Goal: Information Seeking & Learning: Learn about a topic

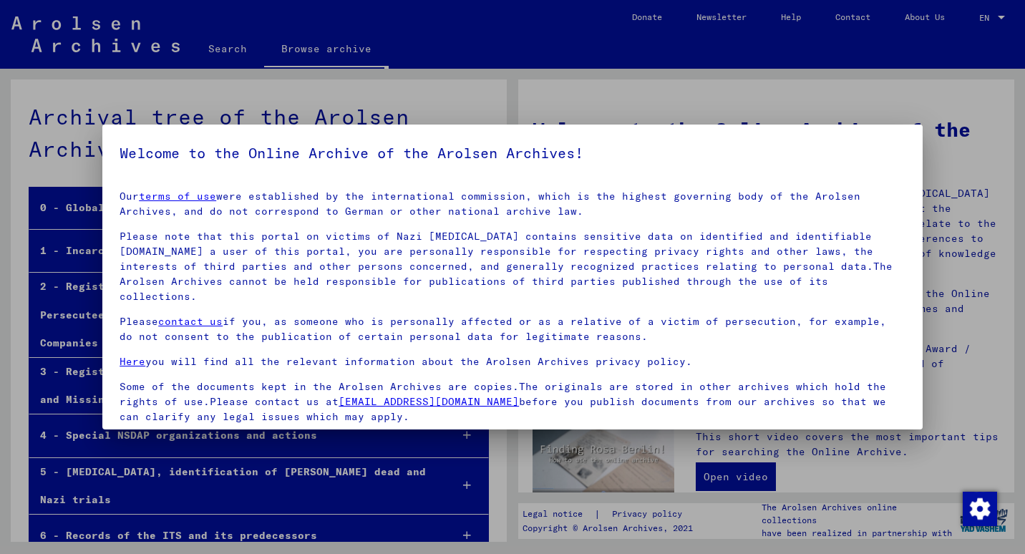
scroll to position [93, 0]
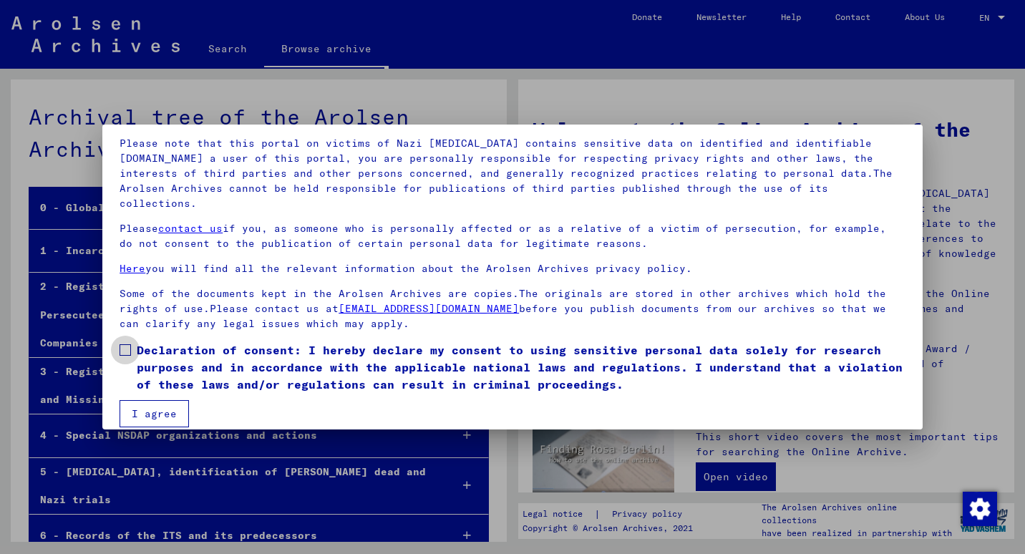
click at [125, 344] on span at bounding box center [125, 349] width 11 height 11
click at [147, 400] on button "I agree" at bounding box center [154, 413] width 69 height 27
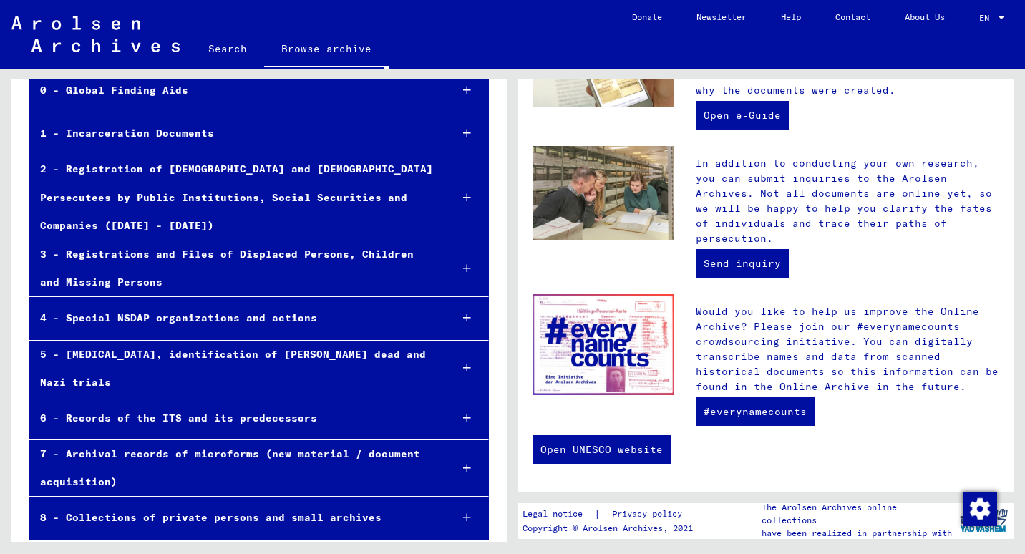
scroll to position [120, 0]
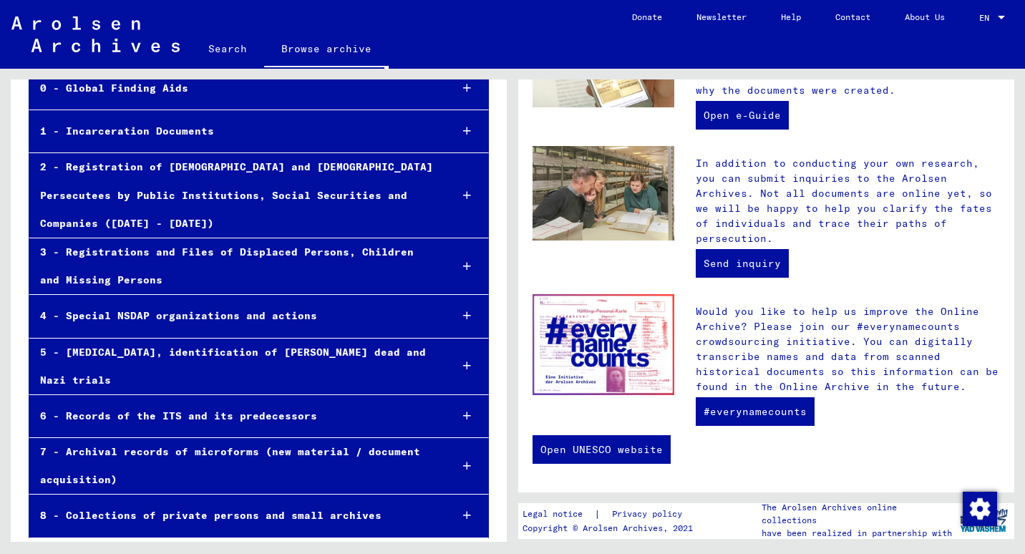
click at [194, 306] on div "4 - Special NSDAP organizations and actions" at bounding box center [233, 316] width 409 height 28
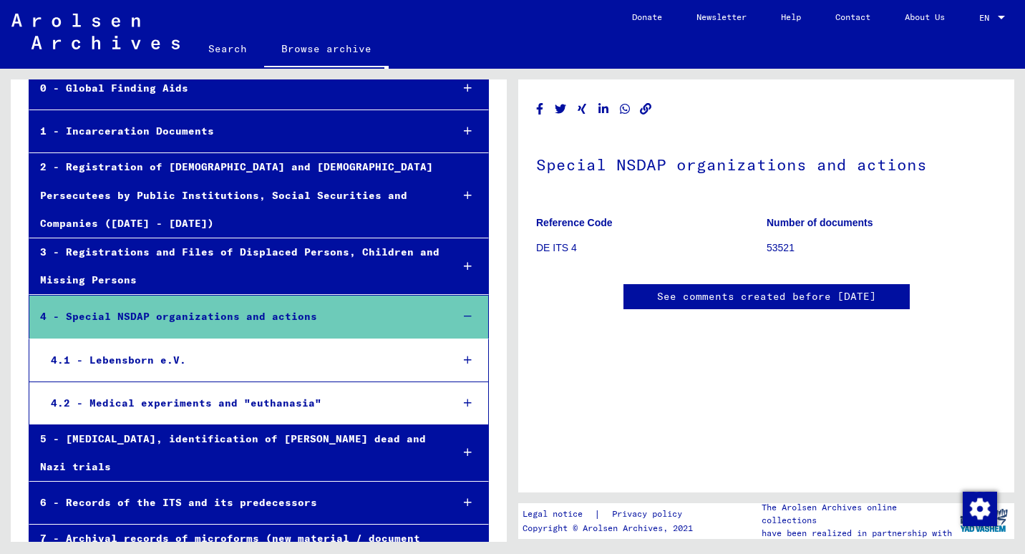
click at [162, 368] on div "4.1 - Lebensborn e.V." at bounding box center [239, 360] width 399 height 28
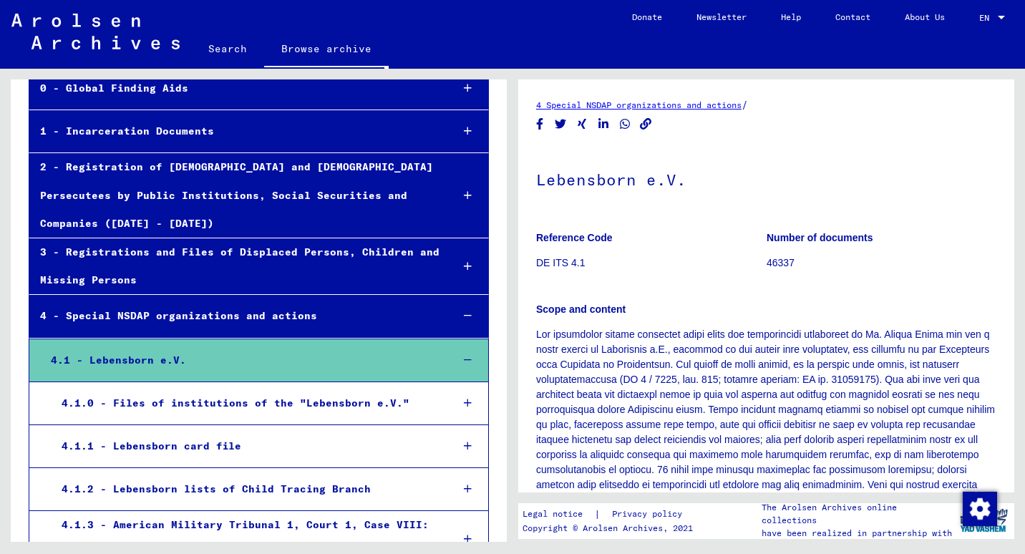
click at [185, 417] on mat-tree-node "4.1.0 - Files of institutions of the "Lebensborn e.V."" at bounding box center [259, 403] width 460 height 43
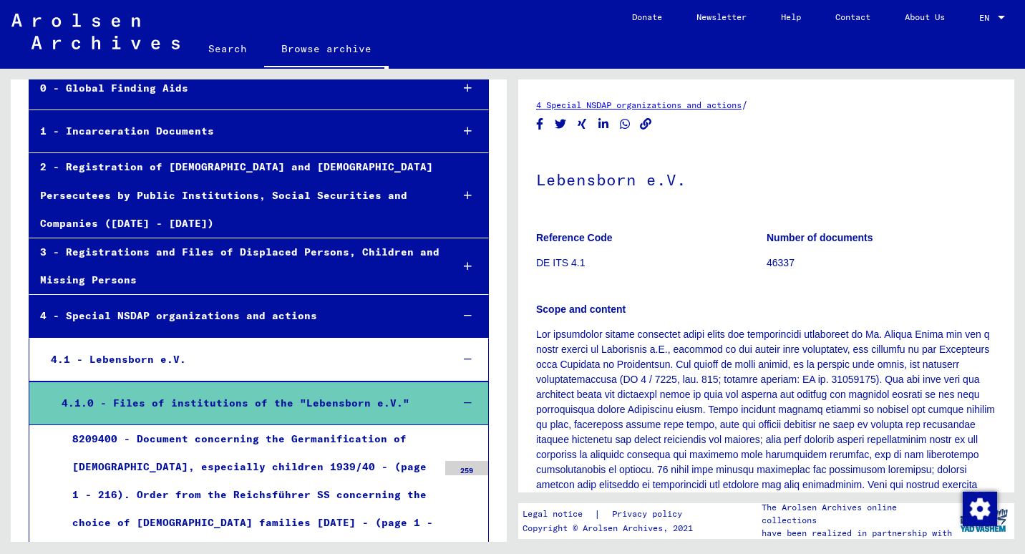
click at [283, 396] on div "4.1.0 - Files of institutions of the "Lebensborn e.V."" at bounding box center [245, 403] width 389 height 28
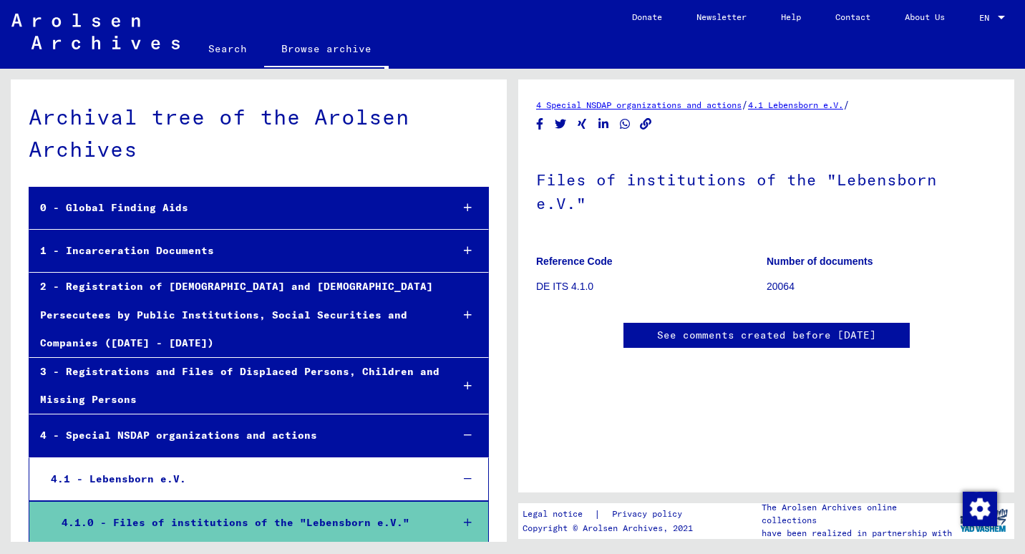
click at [210, 206] on div "0 - Global Finding Aids" at bounding box center [234, 208] width 410 height 28
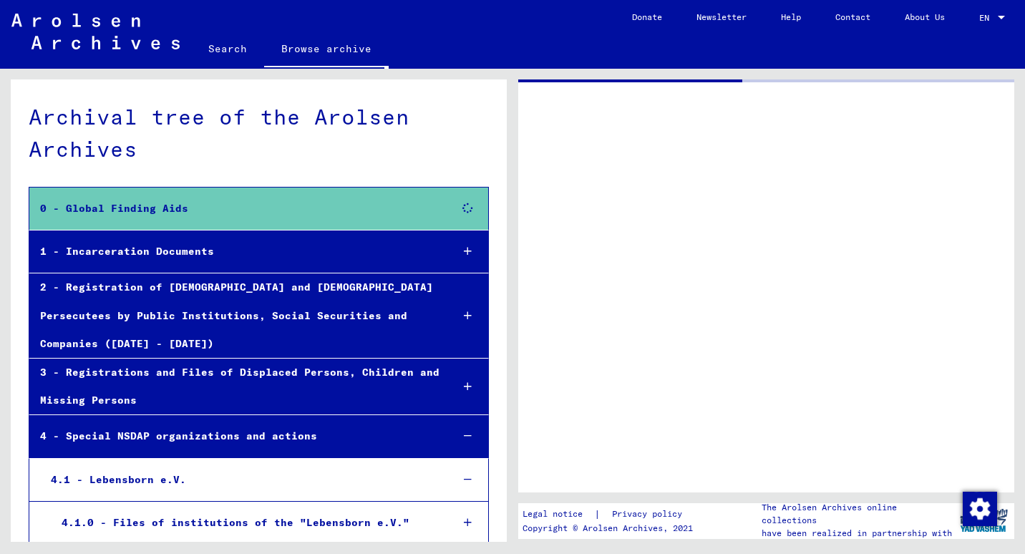
click at [210, 206] on div "0 - Global Finding Aids" at bounding box center [234, 209] width 410 height 28
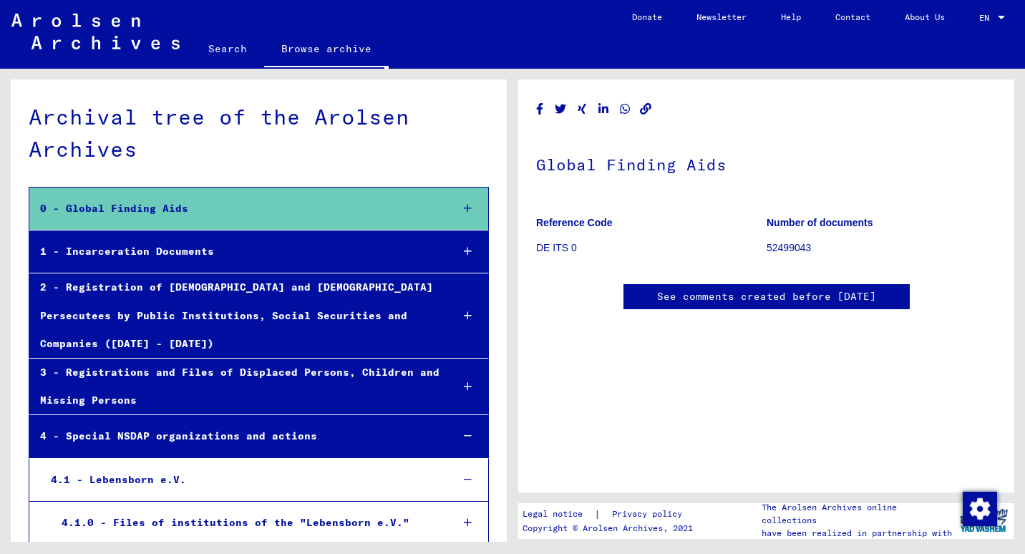
click at [210, 206] on div "0 - Global Finding Aids" at bounding box center [234, 209] width 410 height 28
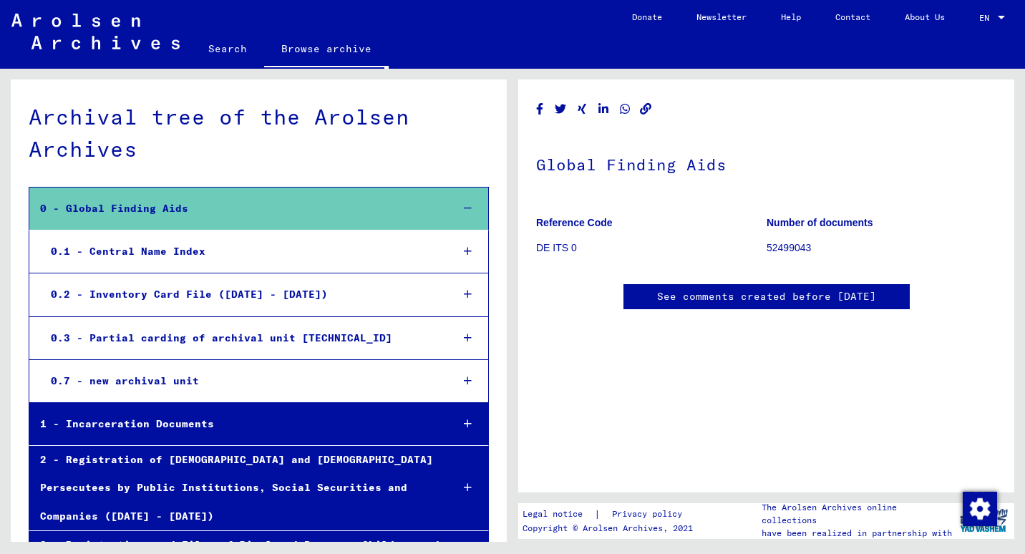
click at [210, 206] on div "0 - Global Finding Aids" at bounding box center [234, 209] width 410 height 28
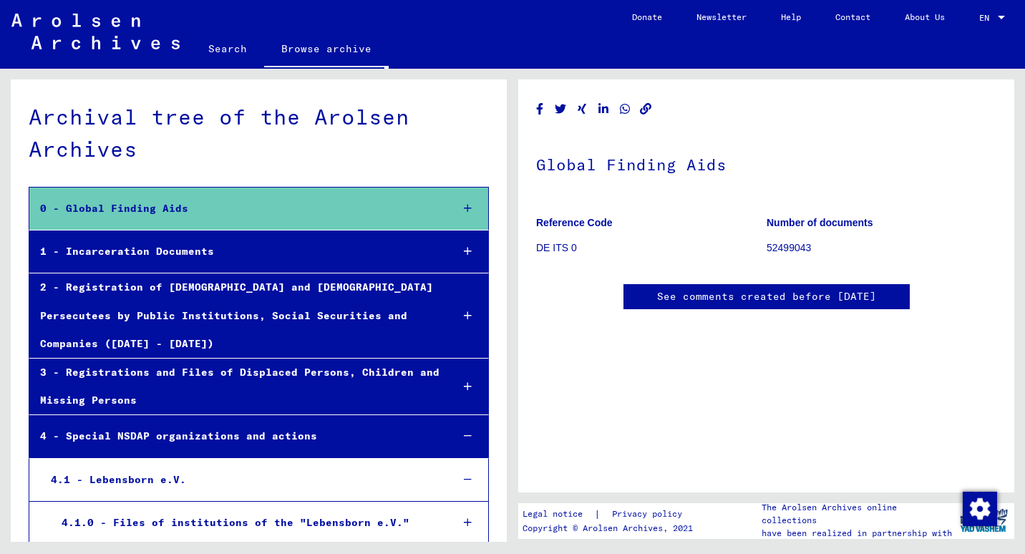
click at [210, 206] on div "0 - Global Finding Aids" at bounding box center [234, 209] width 410 height 28
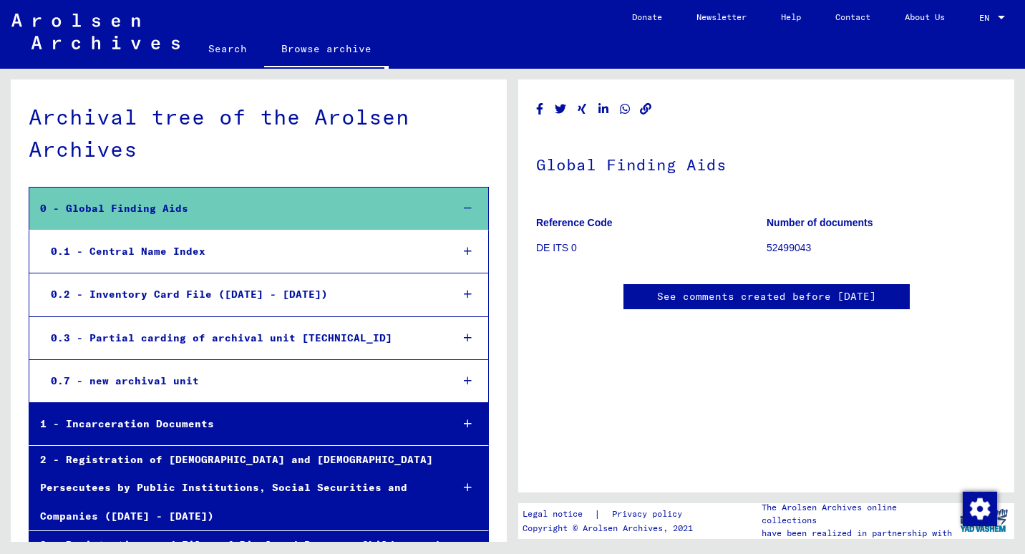
click at [209, 252] on div "0.1 - Central Name Index" at bounding box center [239, 252] width 399 height 28
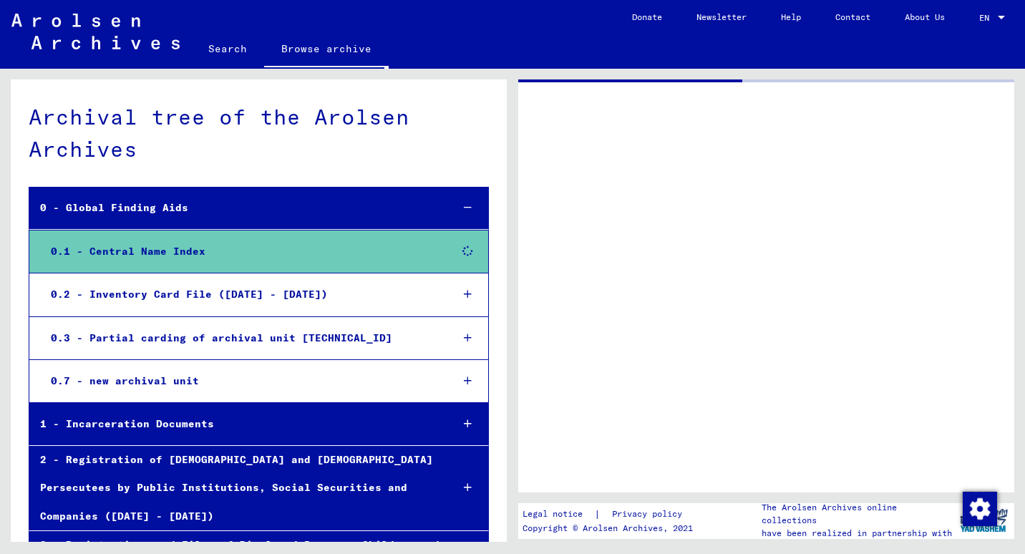
click at [209, 252] on div "0.1 - Central Name Index" at bounding box center [239, 252] width 399 height 28
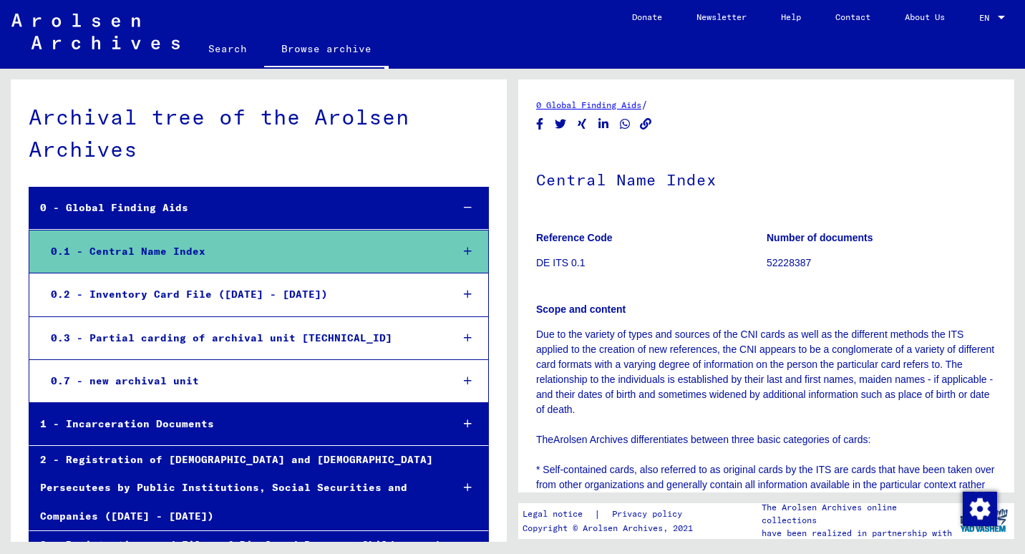
click at [198, 289] on div "0.2 - Inventory Card File (1945 - 1951)" at bounding box center [239, 295] width 399 height 28
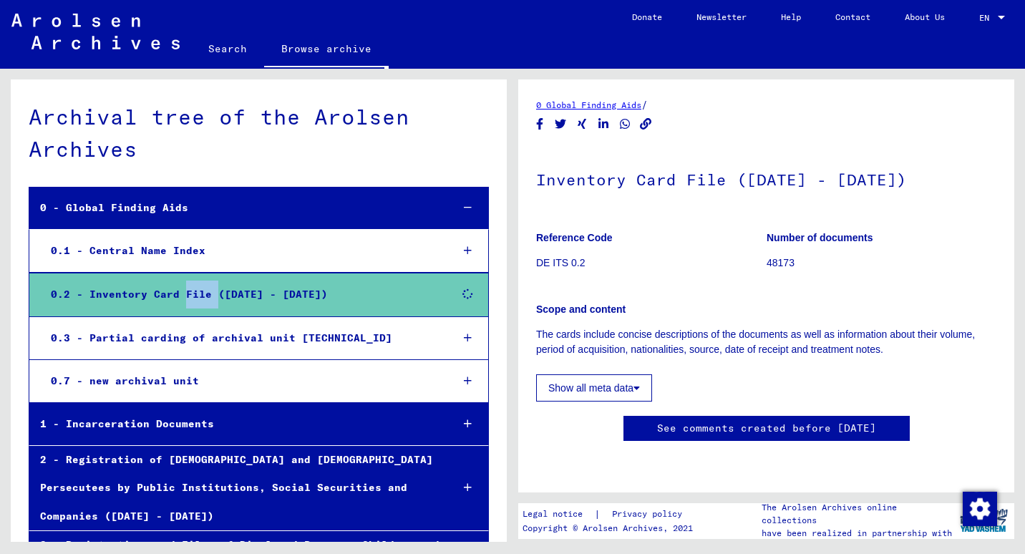
click at [198, 289] on div "0.2 - Inventory Card File (1945 - 1951)" at bounding box center [239, 295] width 399 height 28
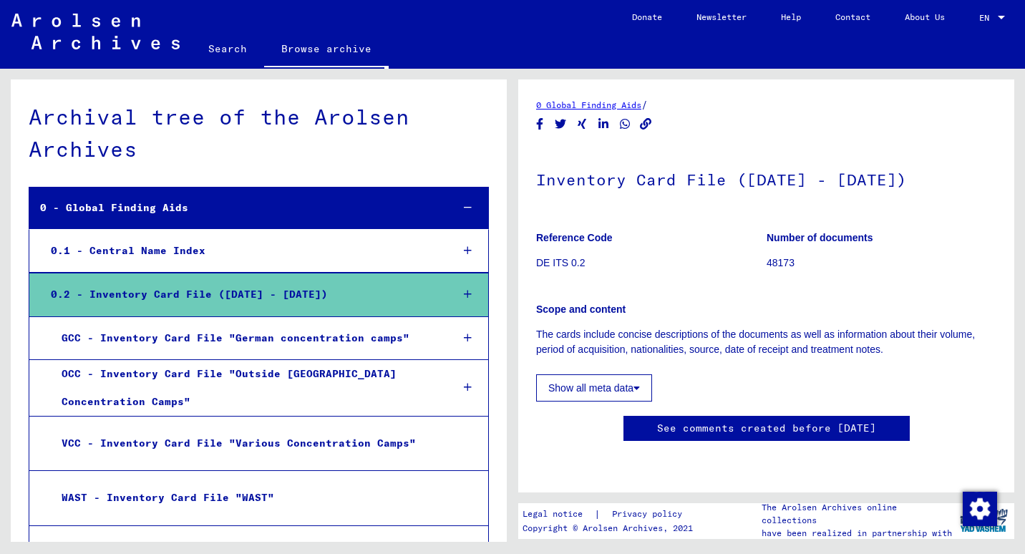
click at [231, 339] on div "GCC - Inventory Card File "German concentration camps"" at bounding box center [245, 338] width 389 height 28
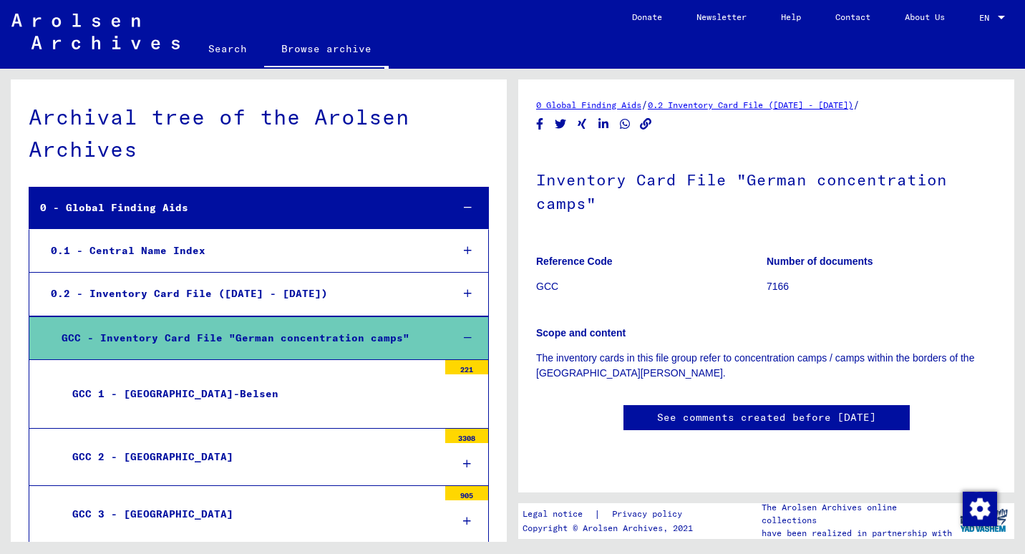
click at [230, 382] on div "GCC 1 - Bergen-Belsen" at bounding box center [250, 394] width 376 height 28
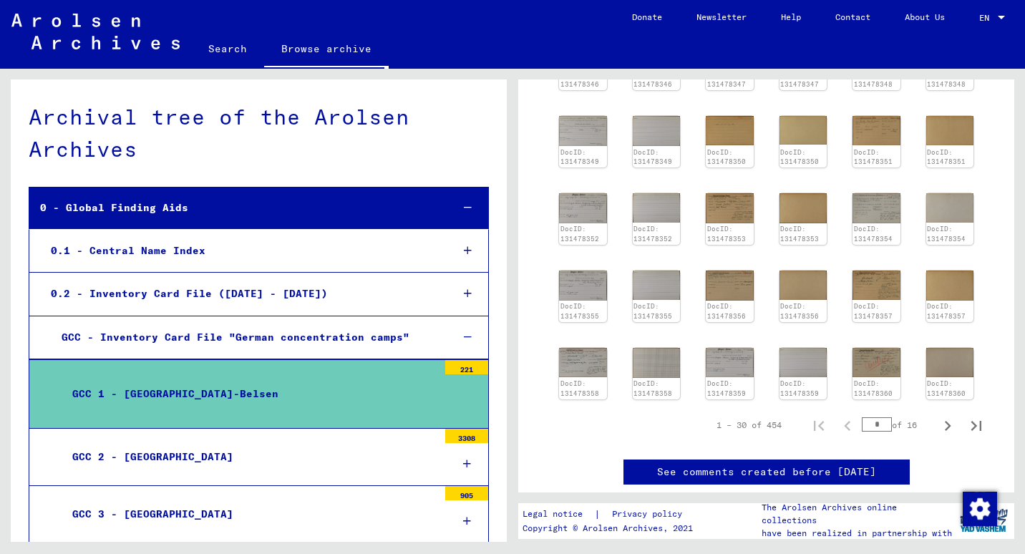
scroll to position [390, 0]
click at [487, 410] on button "Next page" at bounding box center [947, 424] width 29 height 29
type input "*"
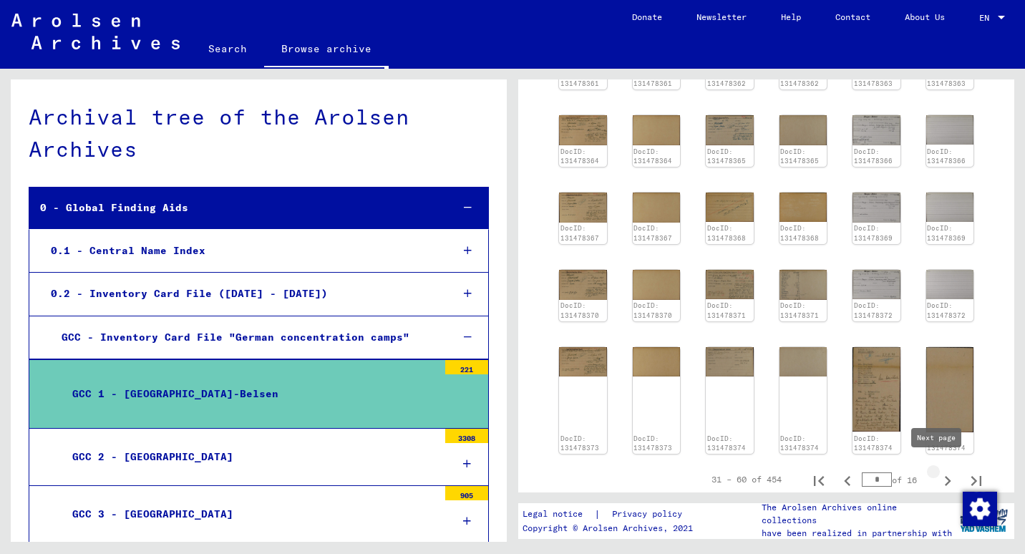
click at [487, 471] on icon "Next page" at bounding box center [948, 481] width 20 height 20
type input "*"
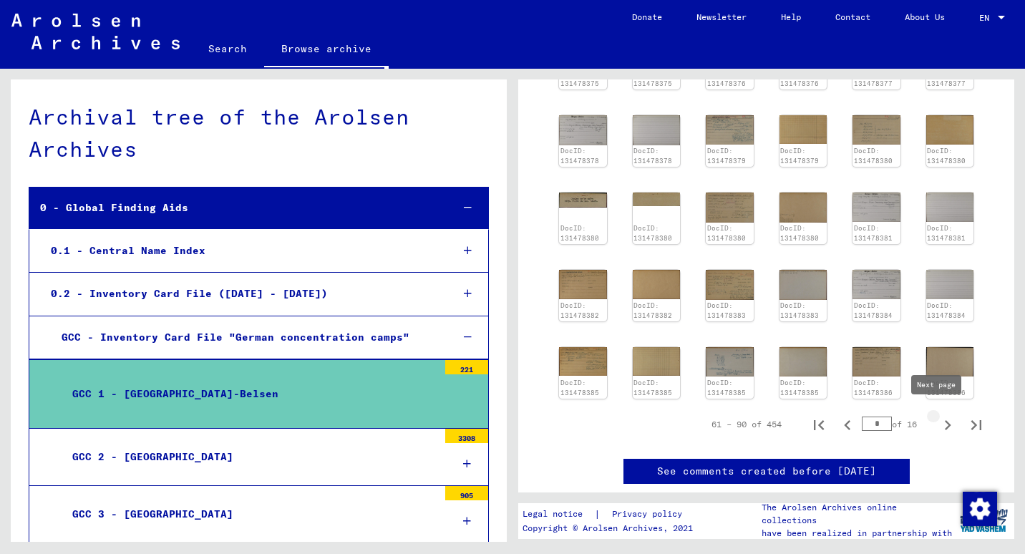
click at [487, 421] on icon "Next page" at bounding box center [948, 425] width 20 height 20
type input "*"
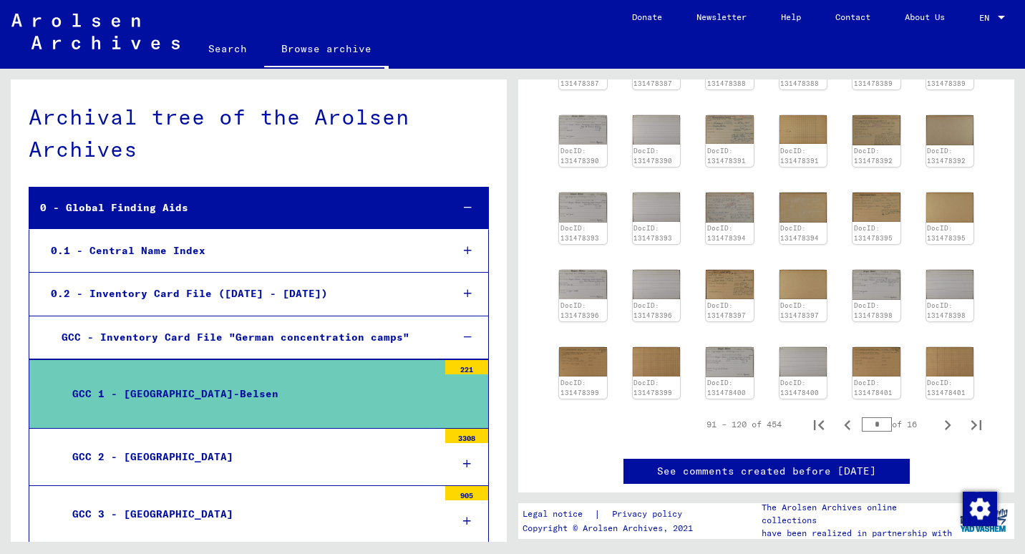
click at [225, 459] on div "GCC 2 - Buchenwald" at bounding box center [250, 457] width 376 height 28
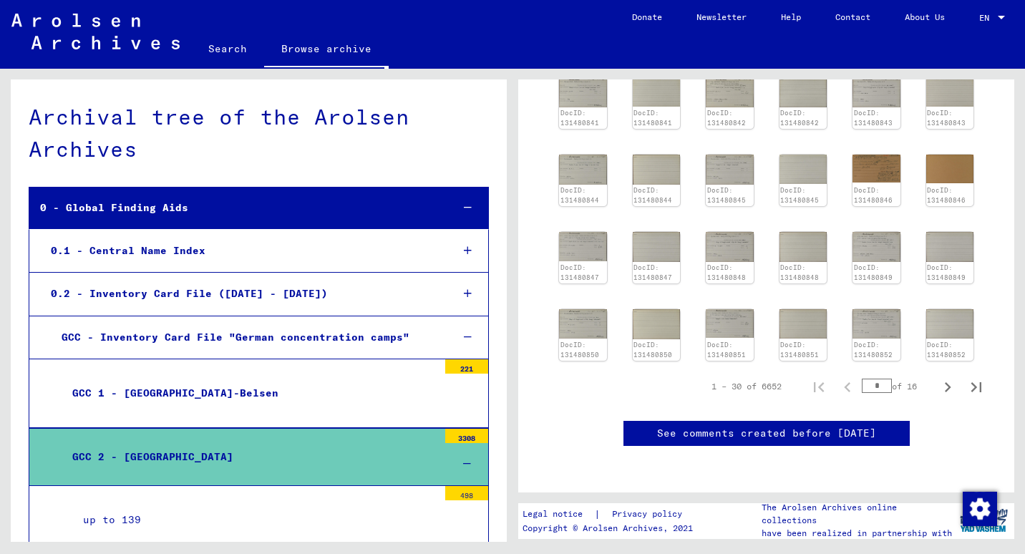
scroll to position [507, 0]
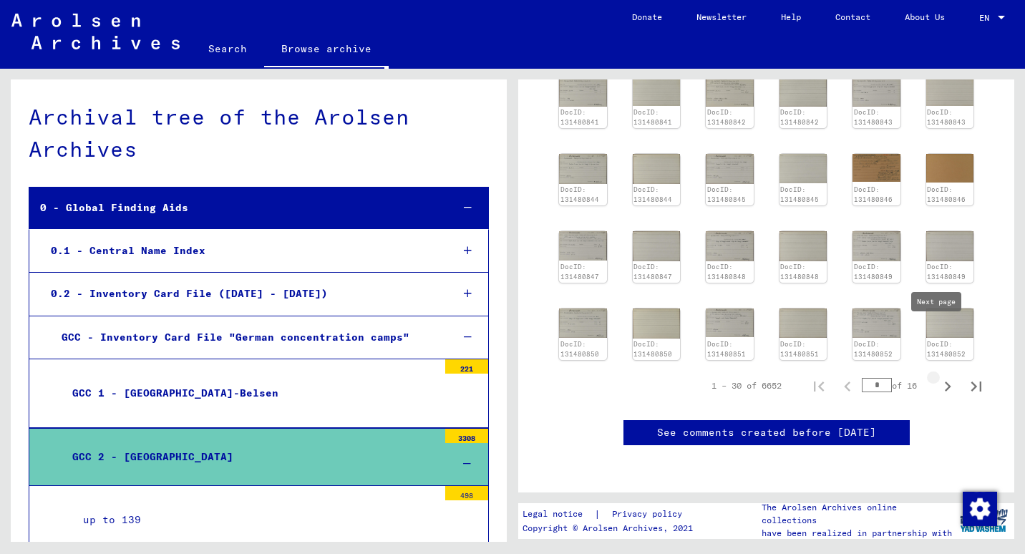
click at [487, 382] on icon "Next page" at bounding box center [948, 387] width 6 height 10
type input "*"
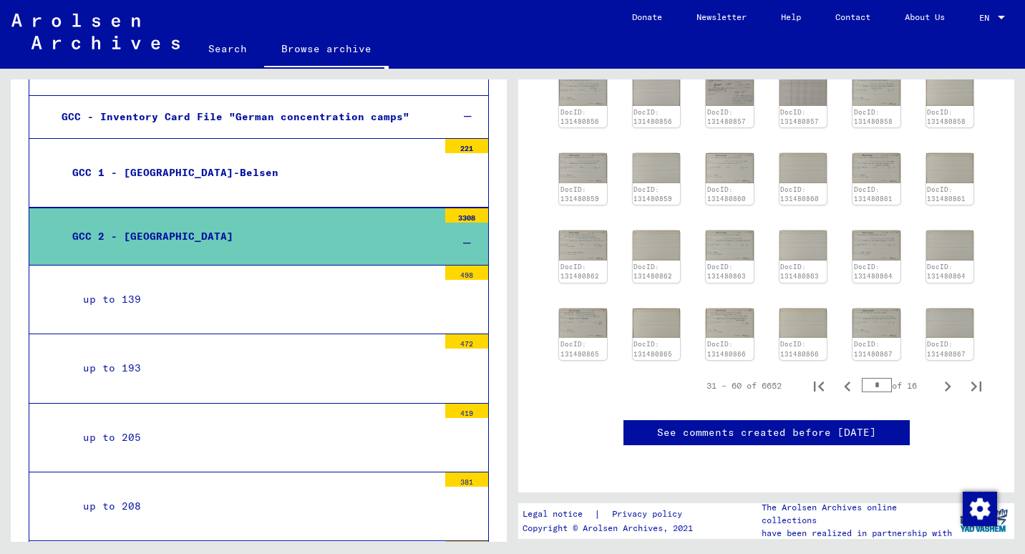
scroll to position [221, 0]
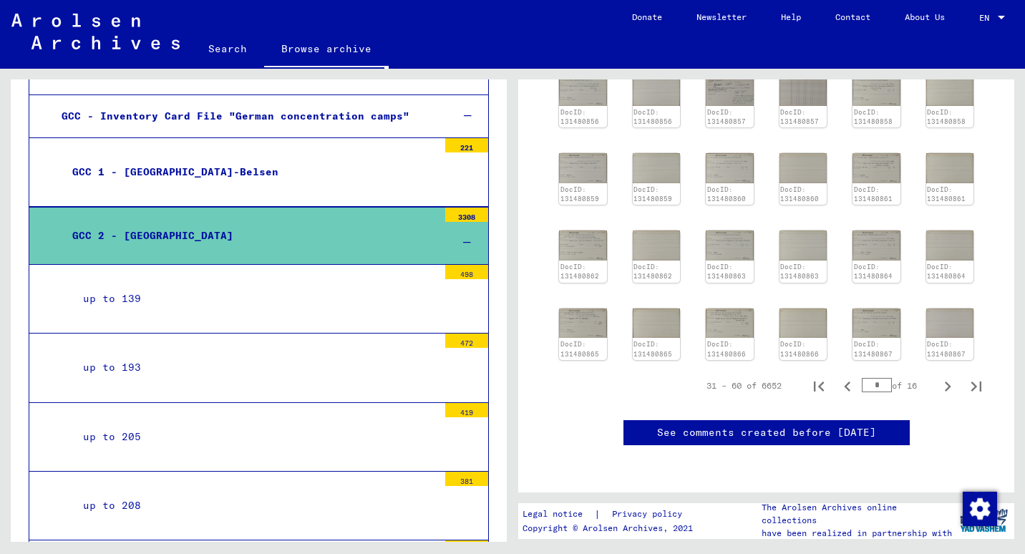
click at [220, 311] on mat-tree-node "up to 139 498" at bounding box center [259, 299] width 460 height 69
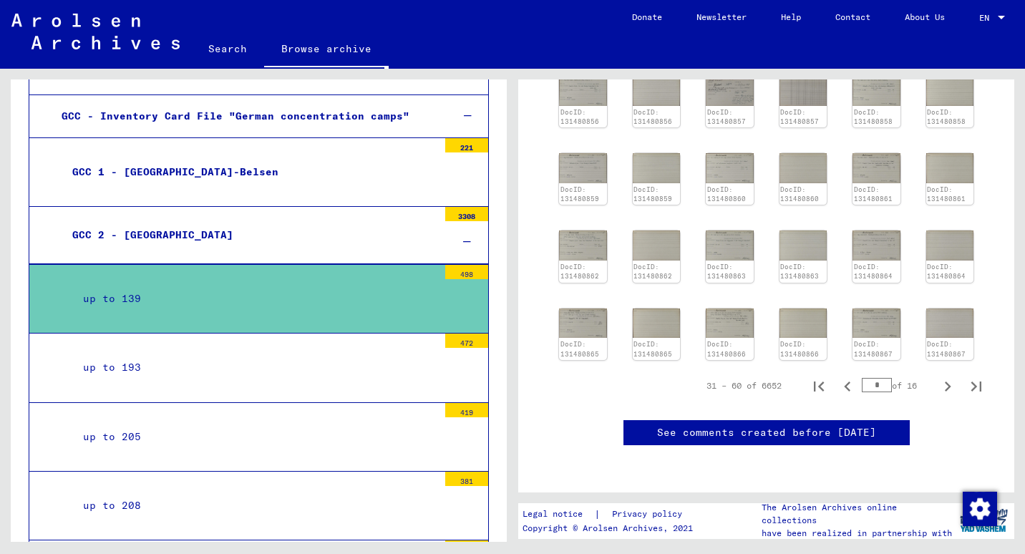
click at [220, 311] on mat-tree-node "up to 139 498" at bounding box center [259, 298] width 460 height 69
click at [201, 359] on div "up to 193" at bounding box center [255, 368] width 366 height 28
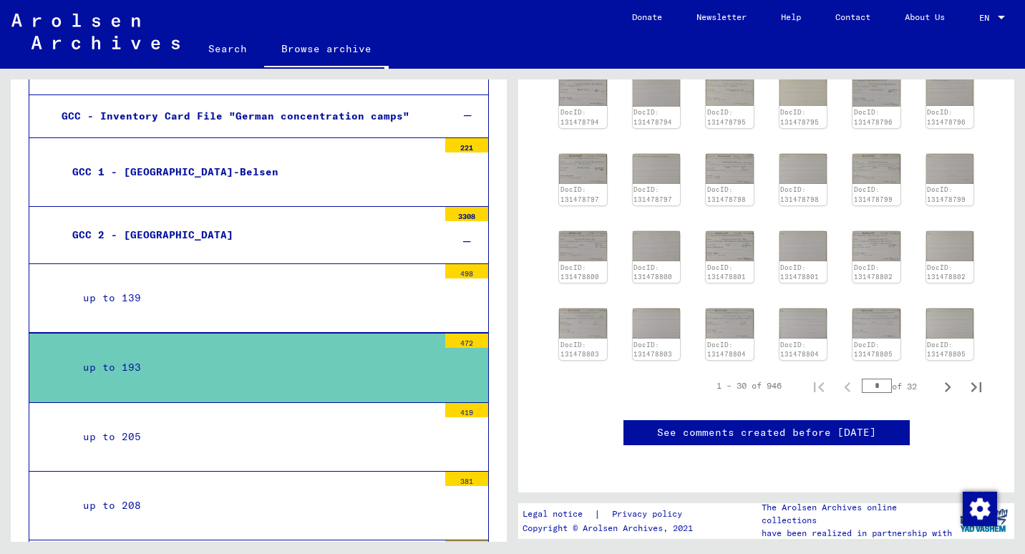
scroll to position [389, 0]
click at [215, 438] on div "up to 205" at bounding box center [255, 437] width 366 height 28
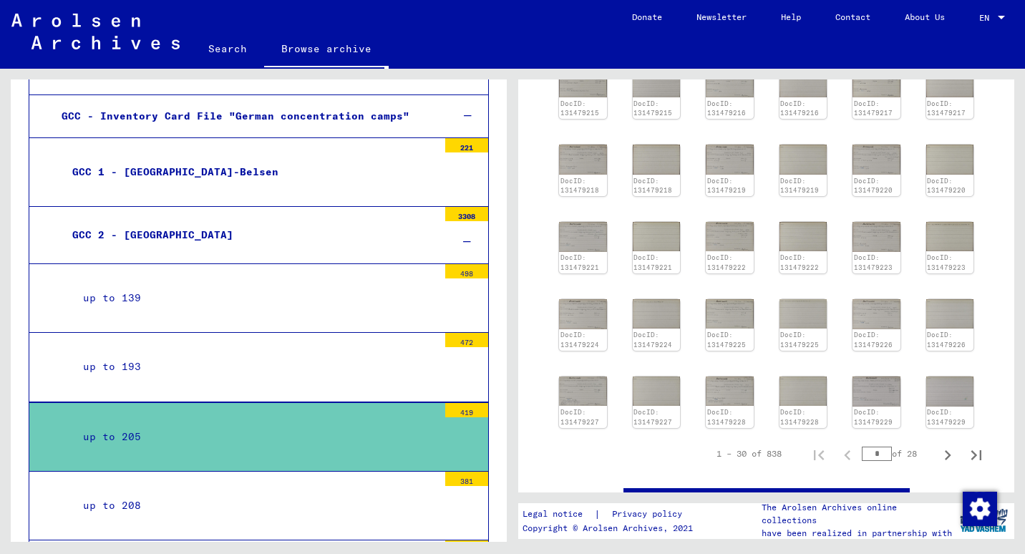
scroll to position [281, 0]
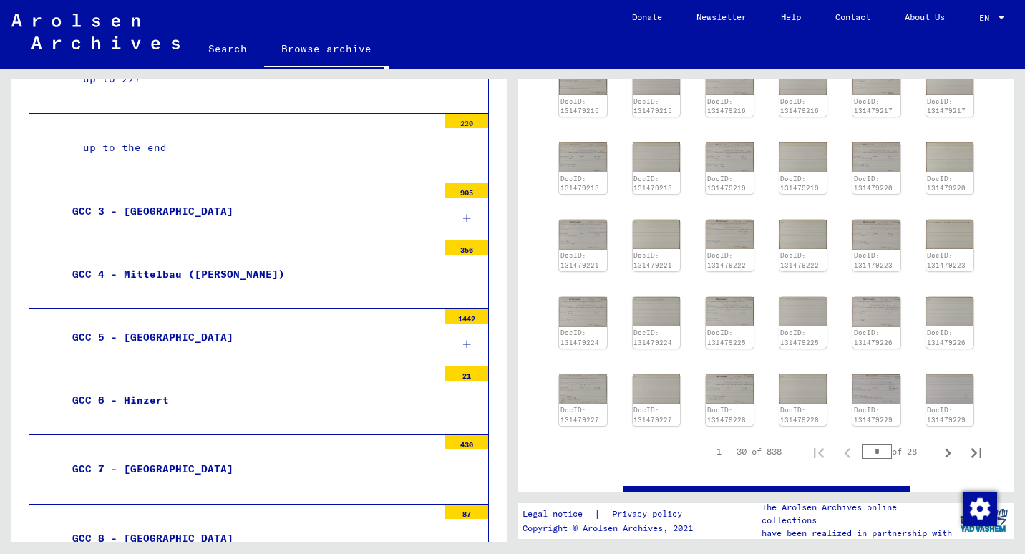
click at [258, 219] on mat-tree-node "GCC 3 - Dachau 905" at bounding box center [259, 211] width 460 height 57
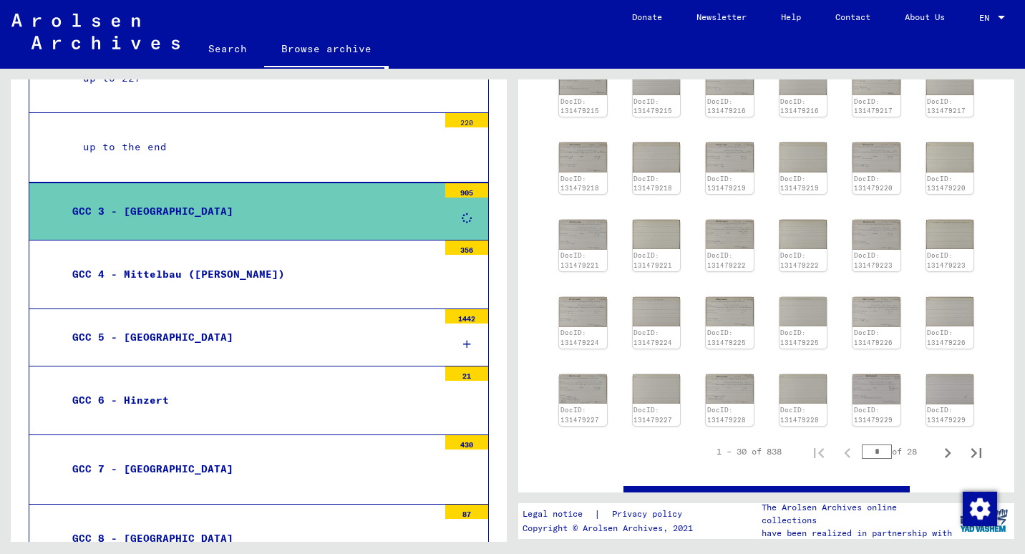
scroll to position [853, 0]
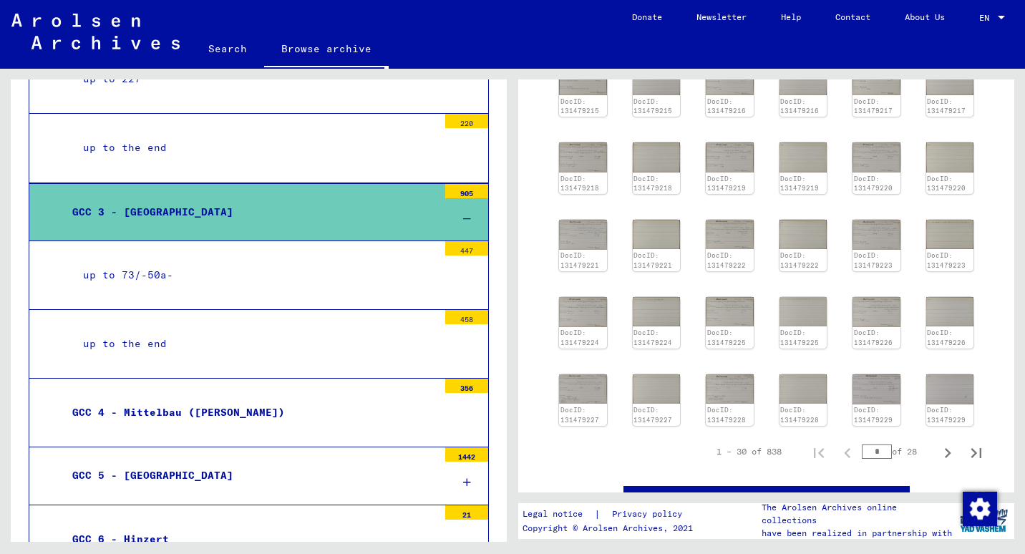
click at [215, 251] on mat-tree-node "up to 73/-50a- 447" at bounding box center [259, 275] width 460 height 69
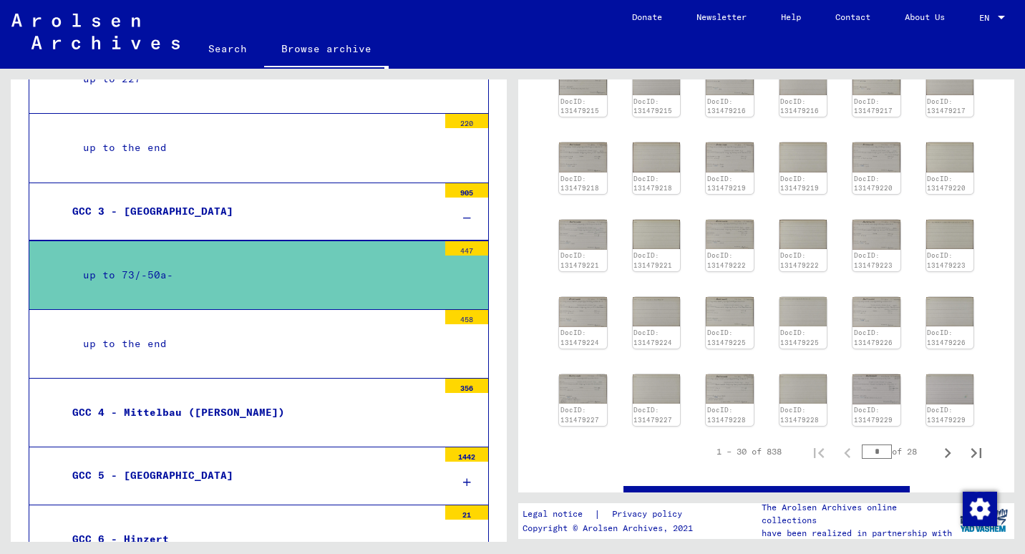
click at [332, 281] on mat-tree-node "up to 73/-50a- 447" at bounding box center [259, 274] width 460 height 69
click at [253, 319] on mat-tree-node "up to the end 458" at bounding box center [259, 344] width 460 height 69
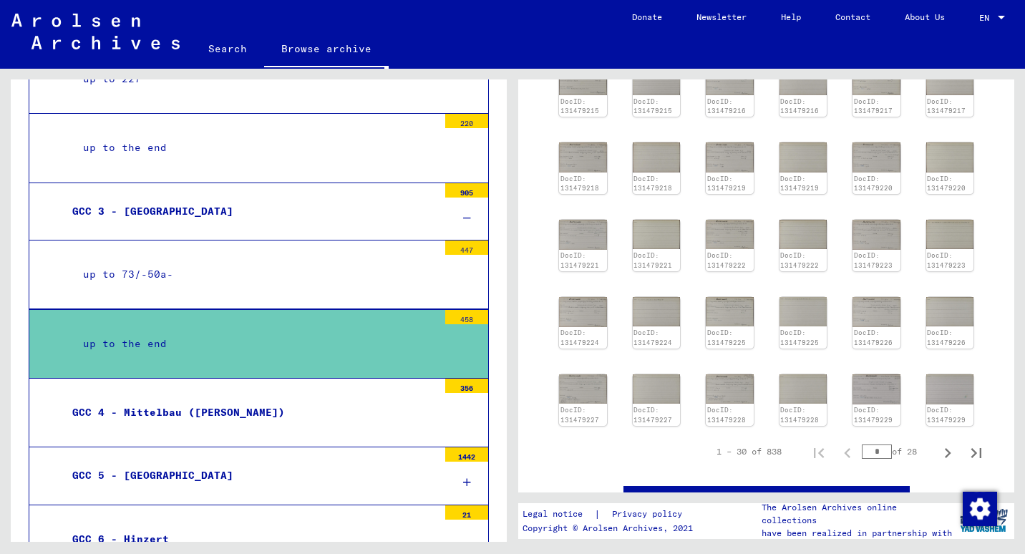
click at [262, 399] on div "GCC 4 - Mittelbau (Dora)" at bounding box center [250, 413] width 376 height 28
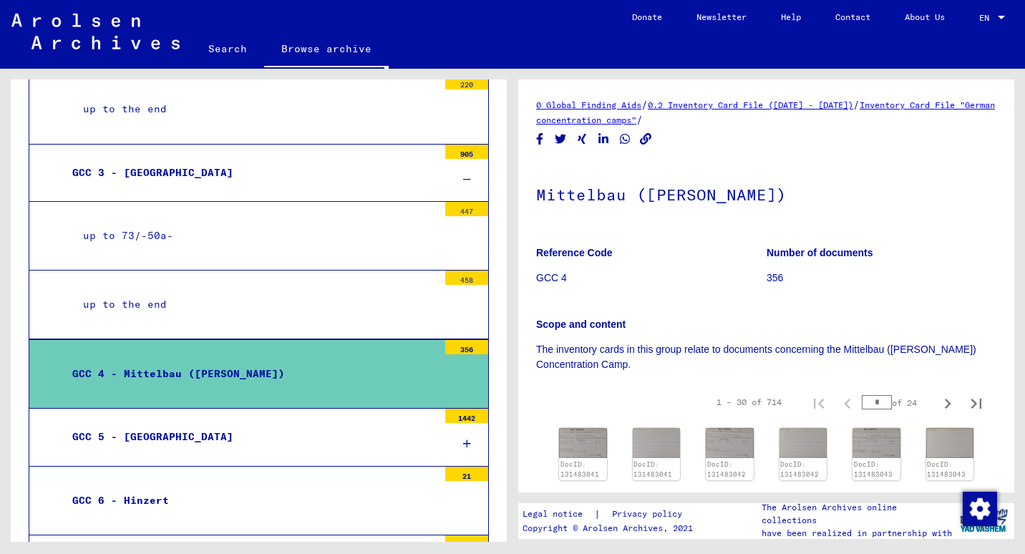
scroll to position [893, 0]
click at [228, 430] on div "GCC 5 - Flossenbürg" at bounding box center [250, 436] width 376 height 28
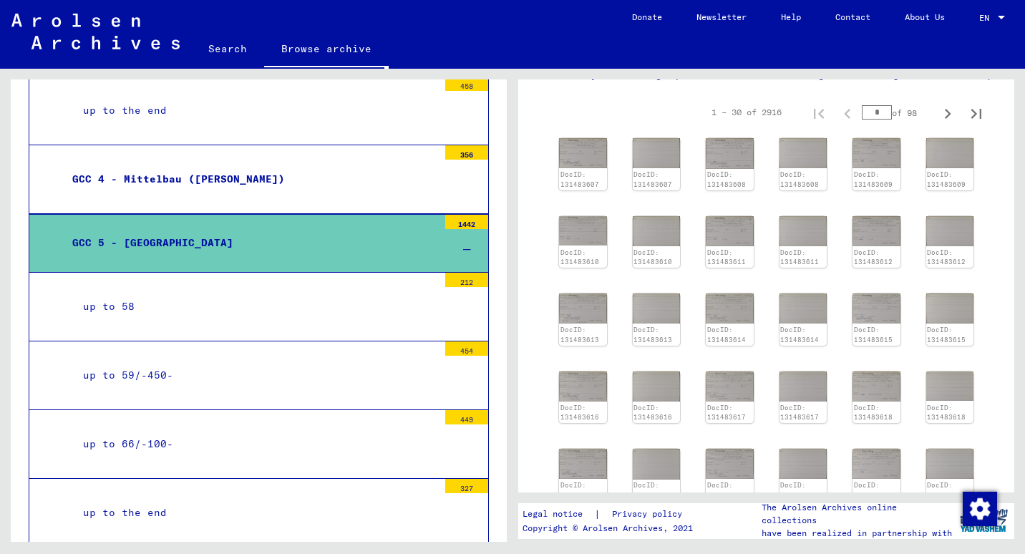
scroll to position [1087, 0]
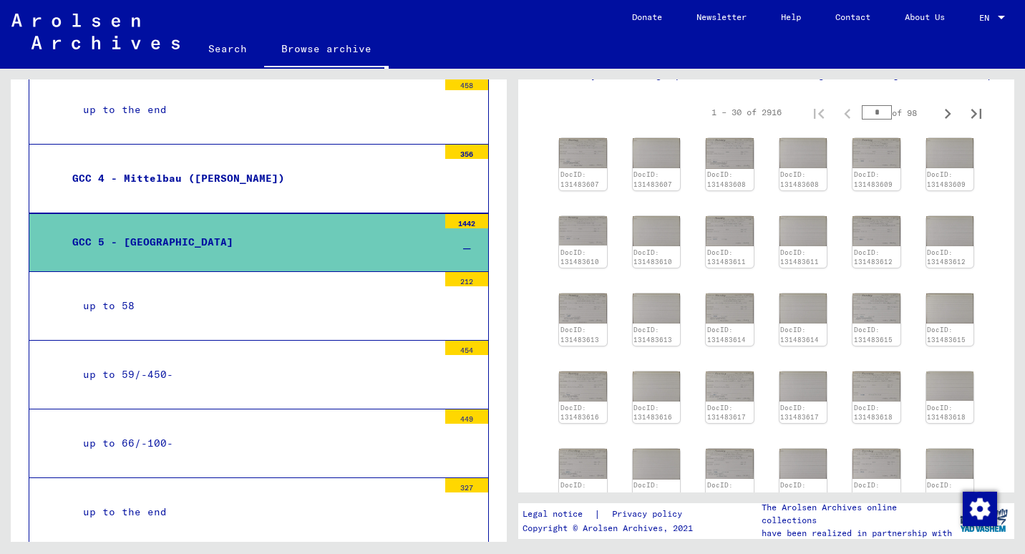
click at [238, 308] on div "up to 58" at bounding box center [255, 306] width 366 height 28
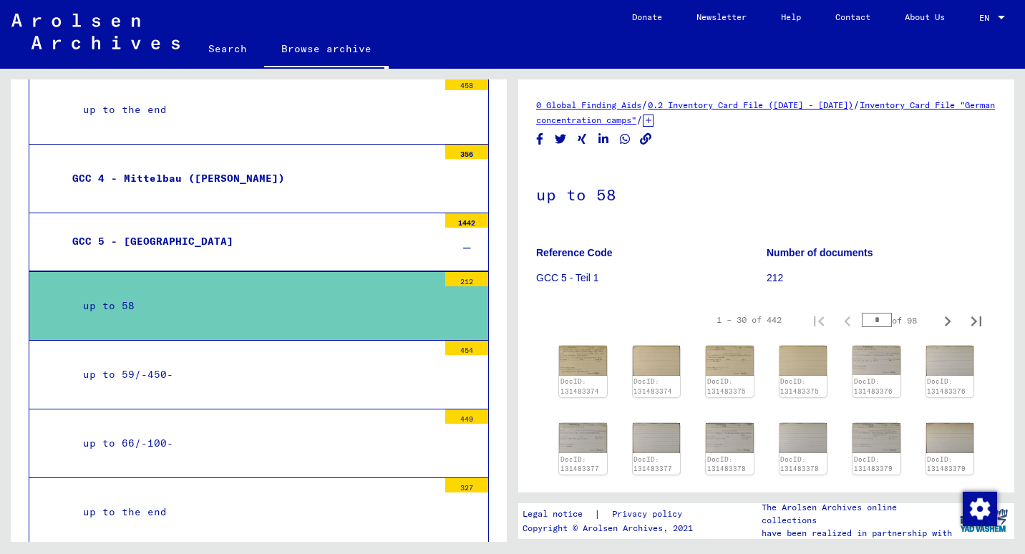
click at [235, 369] on div "up to 59/-450-" at bounding box center [255, 375] width 366 height 28
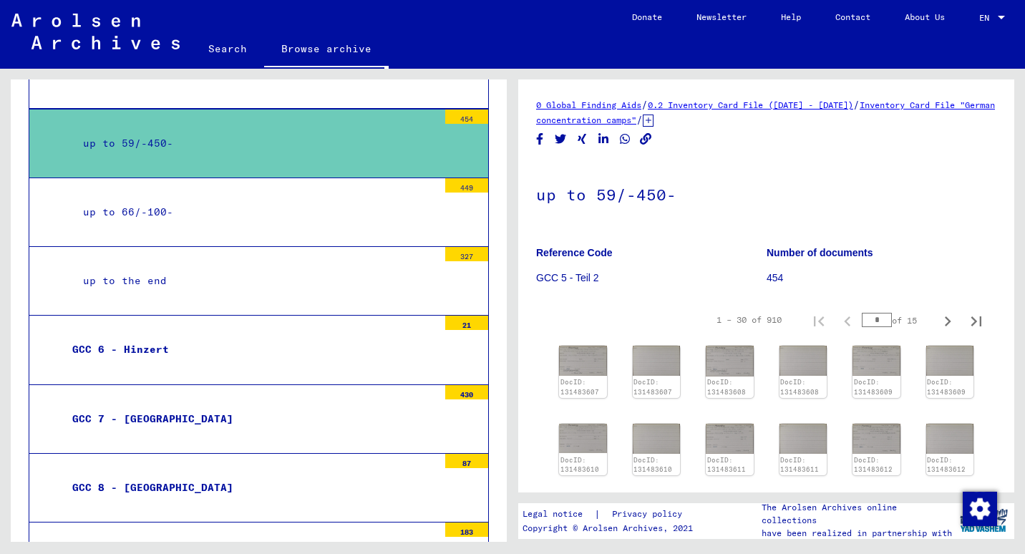
scroll to position [1318, 0]
click at [164, 338] on div "GCC 6 - Hinzert" at bounding box center [250, 349] width 376 height 28
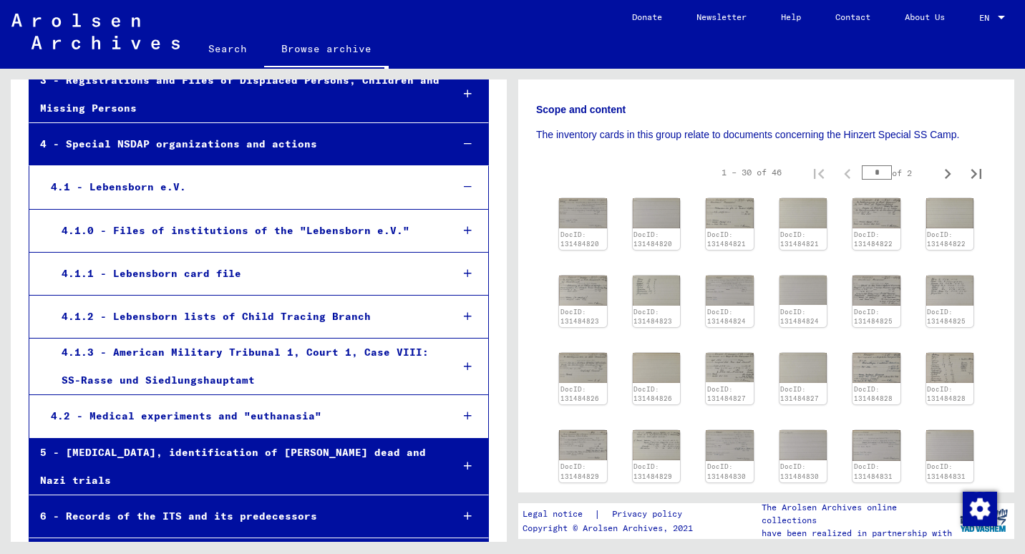
scroll to position [4671, 0]
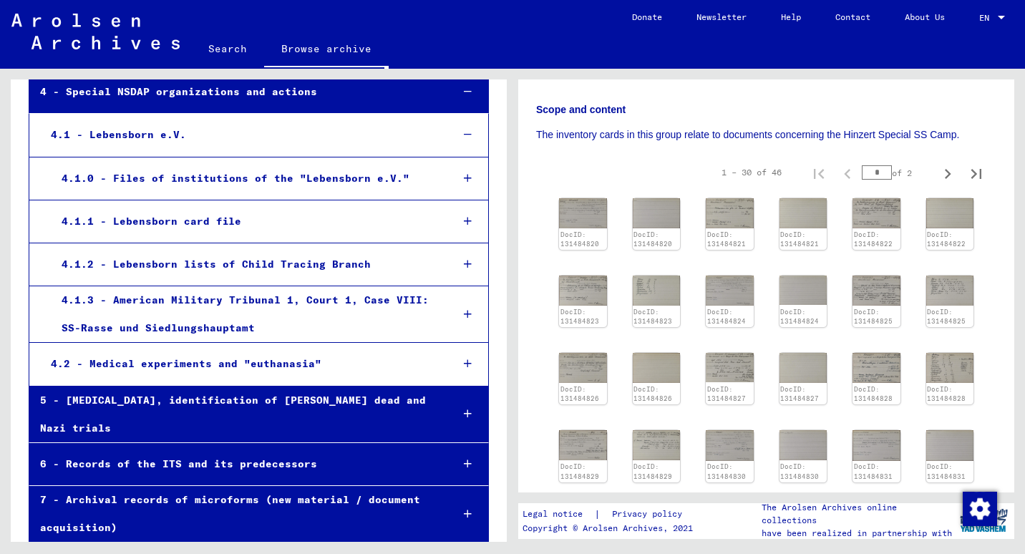
click at [259, 548] on div "8 - Collections of private persons and small archives" at bounding box center [234, 564] width 410 height 28
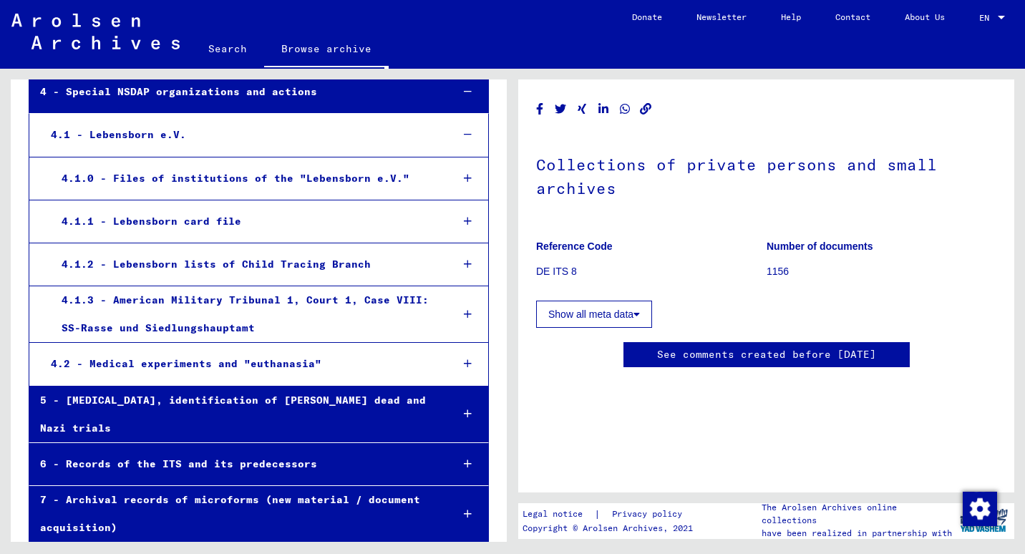
scroll to position [4756, 0]
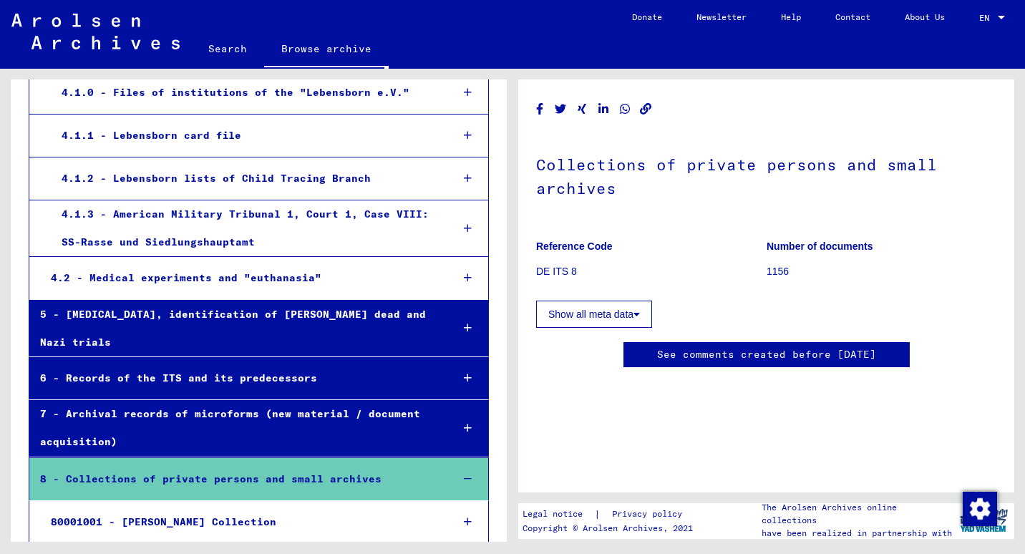
click at [310, 508] on div "80001001 - Dr. Dorothee Schmitz-Köster Collection" at bounding box center [239, 522] width 399 height 28
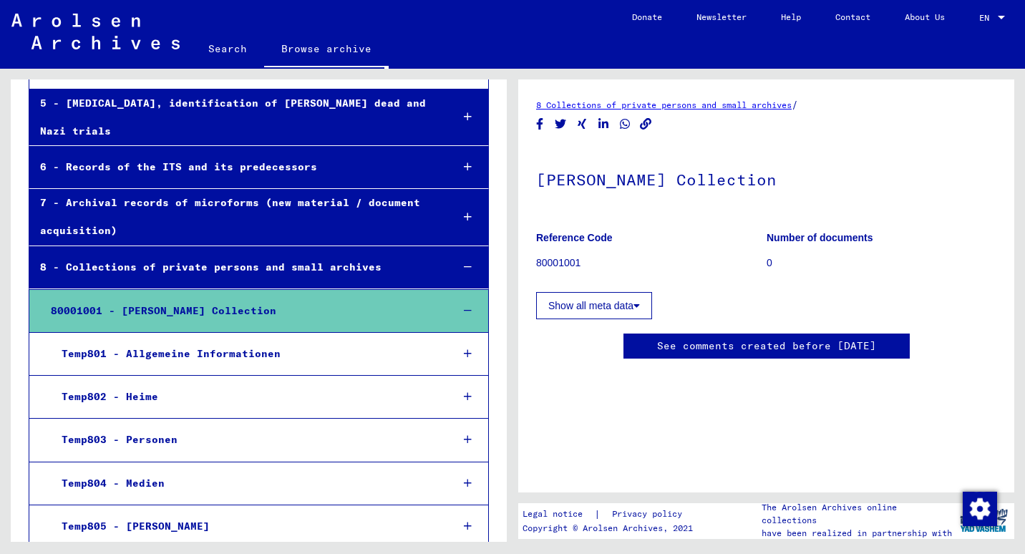
scroll to position [4970, 0]
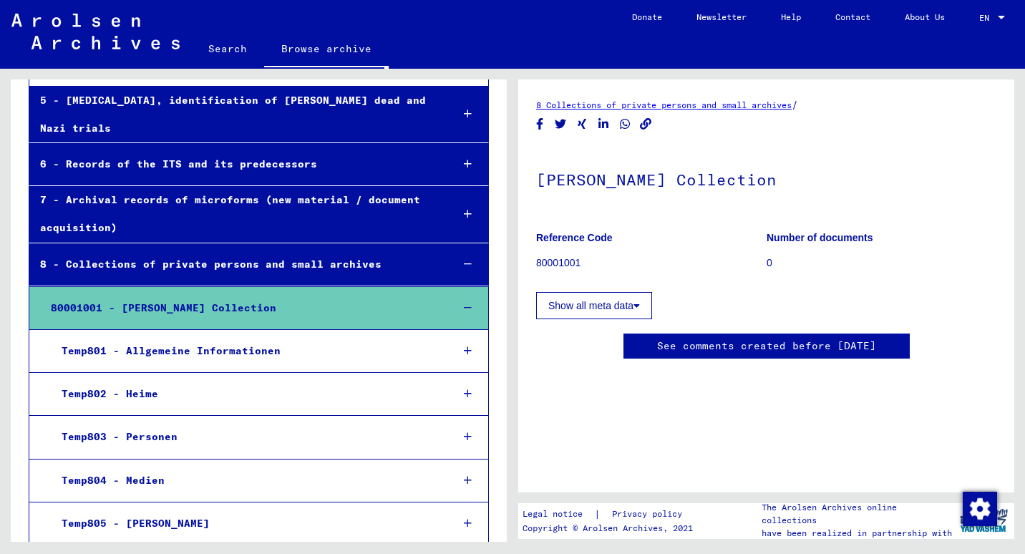
click at [283, 510] on div "Temp805 - Dr. Dorothee Schmitz-Köster" at bounding box center [245, 524] width 389 height 28
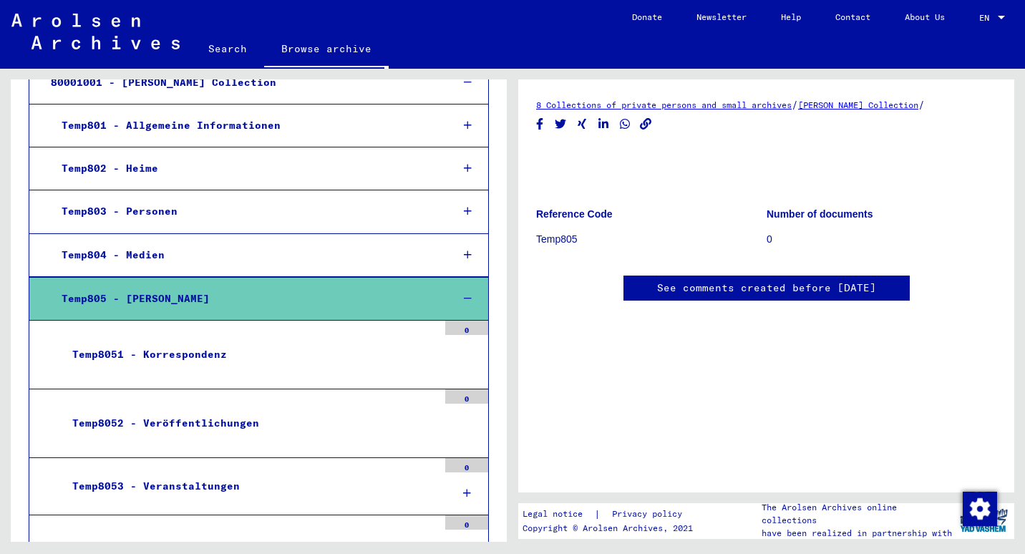
scroll to position [5232, 0]
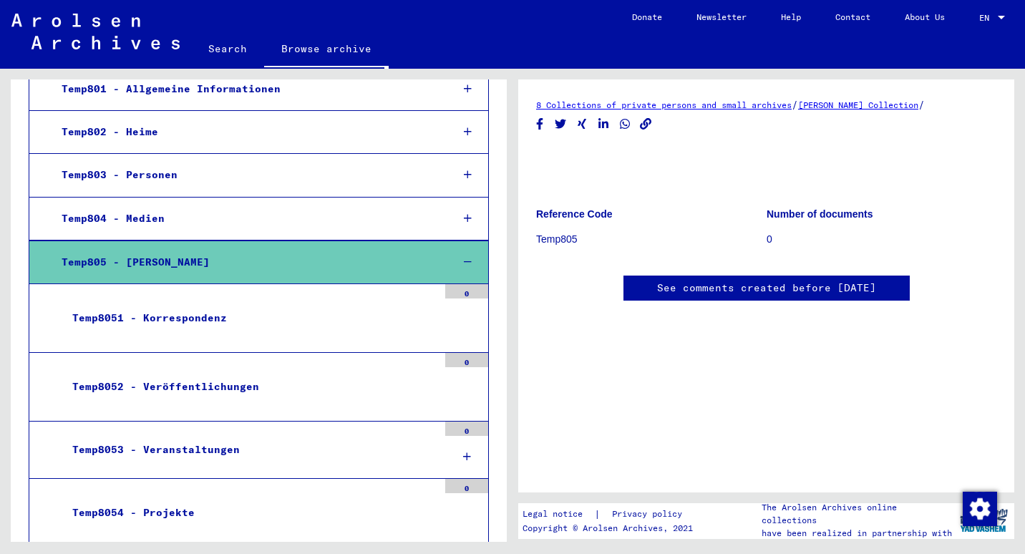
click at [208, 284] on mat-tree-node "Temp8051 - Korrespondenz 0" at bounding box center [259, 318] width 460 height 69
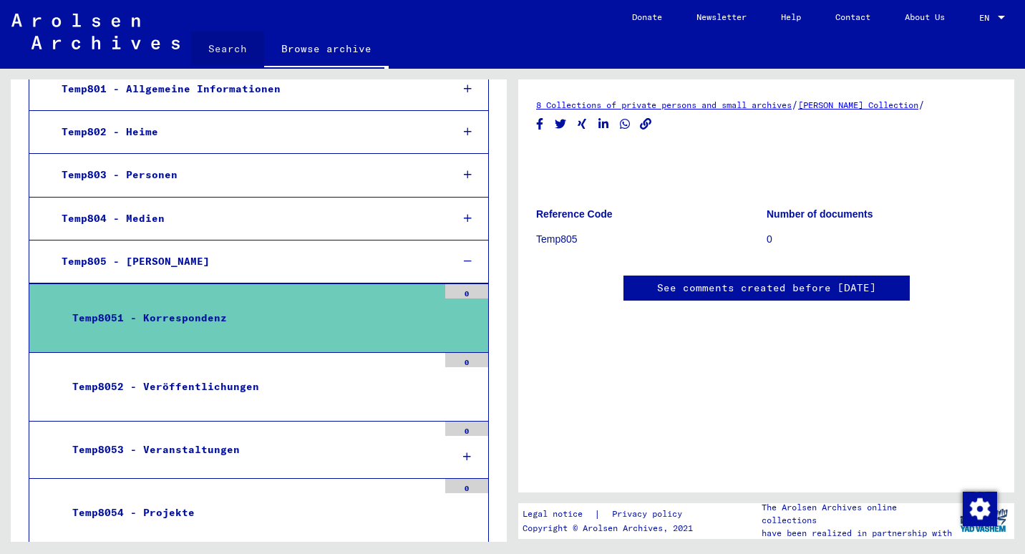
click at [230, 47] on link "Search" at bounding box center [227, 48] width 73 height 34
click at [230, 47] on link "Search" at bounding box center [227, 49] width 73 height 37
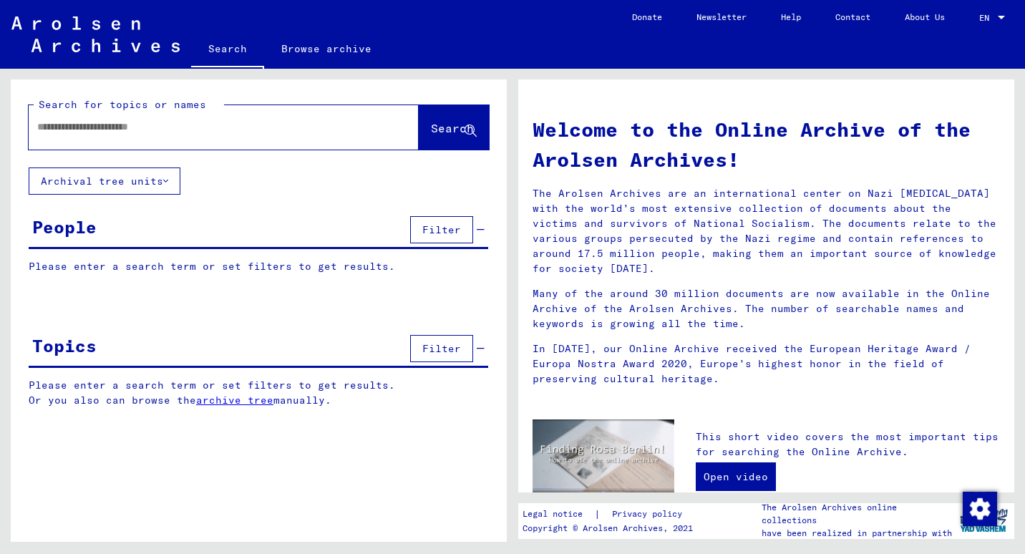
click at [487, 12] on link "About Us" at bounding box center [925, 17] width 74 height 34
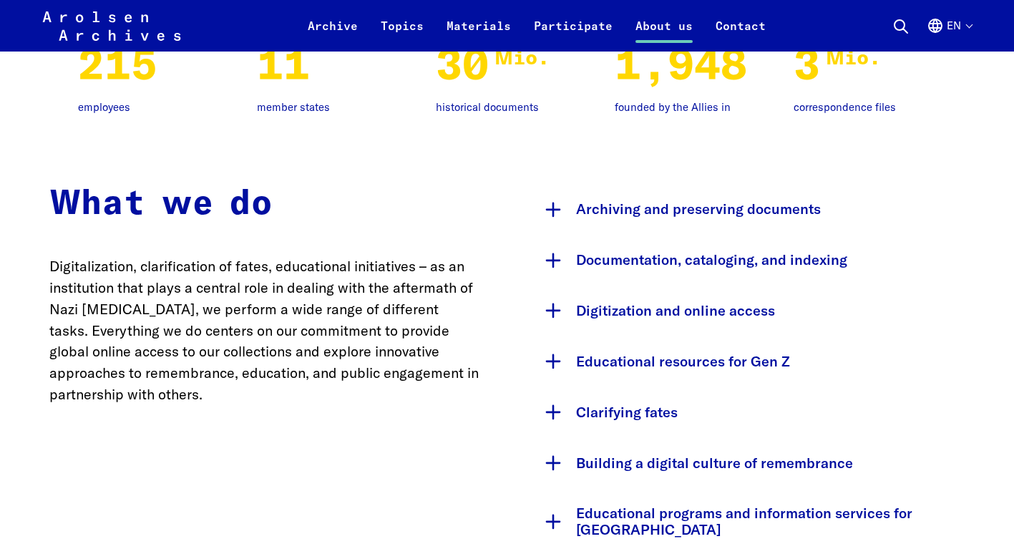
scroll to position [1278, 0]
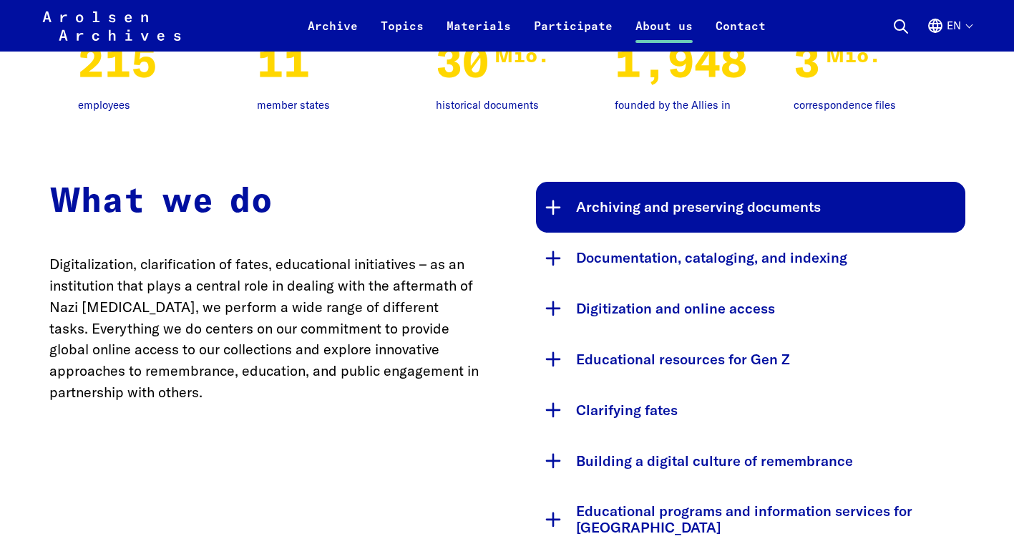
click at [553, 198] on button "Archiving and preserving documents" at bounding box center [750, 207] width 429 height 51
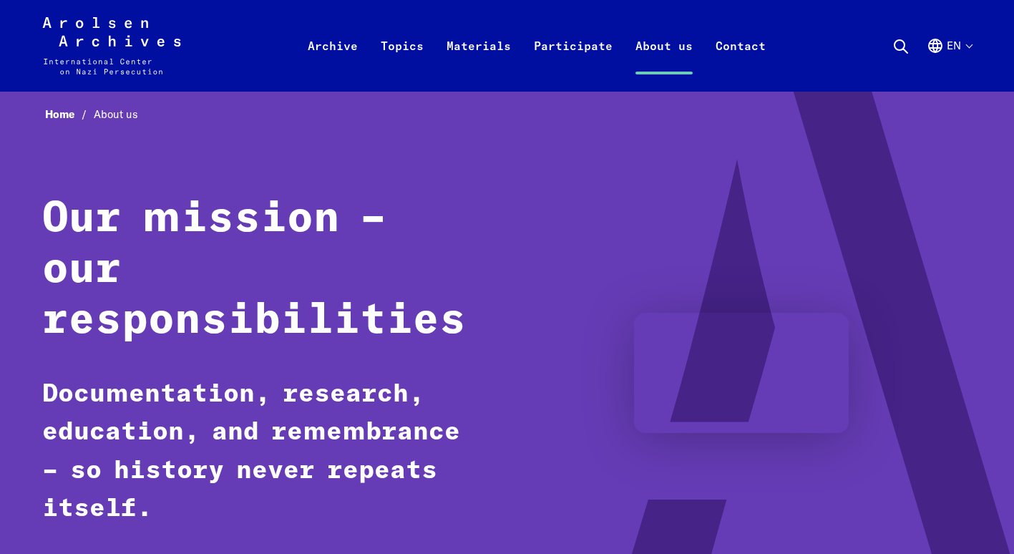
scroll to position [0, 0]
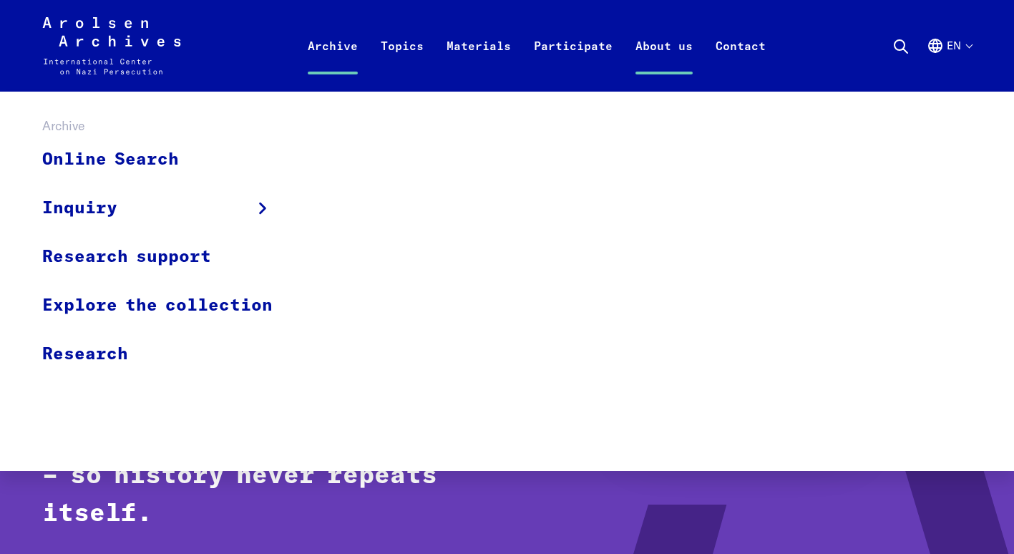
click at [315, 57] on link "Archive" at bounding box center [332, 62] width 73 height 57
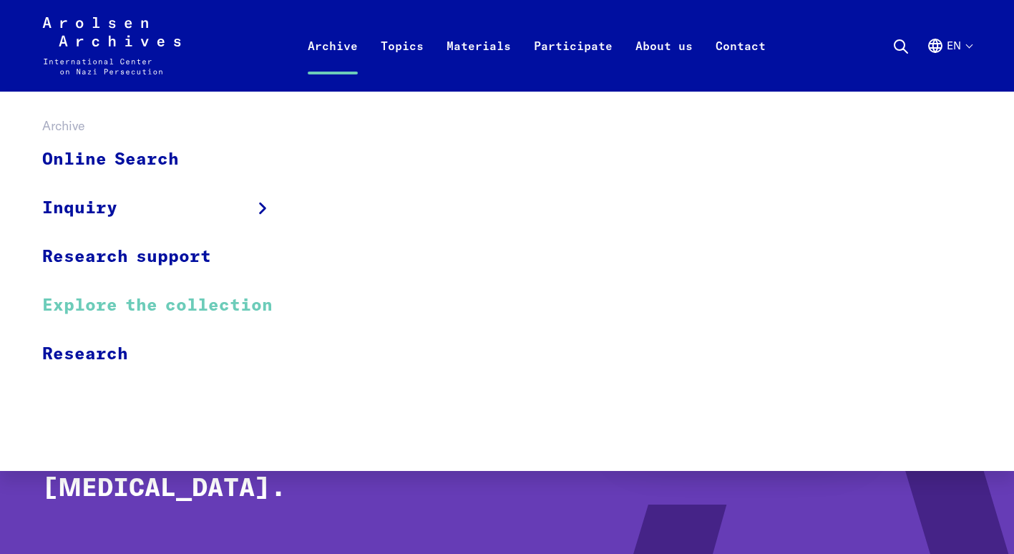
click at [243, 298] on link "Explore the collection" at bounding box center [166, 305] width 249 height 49
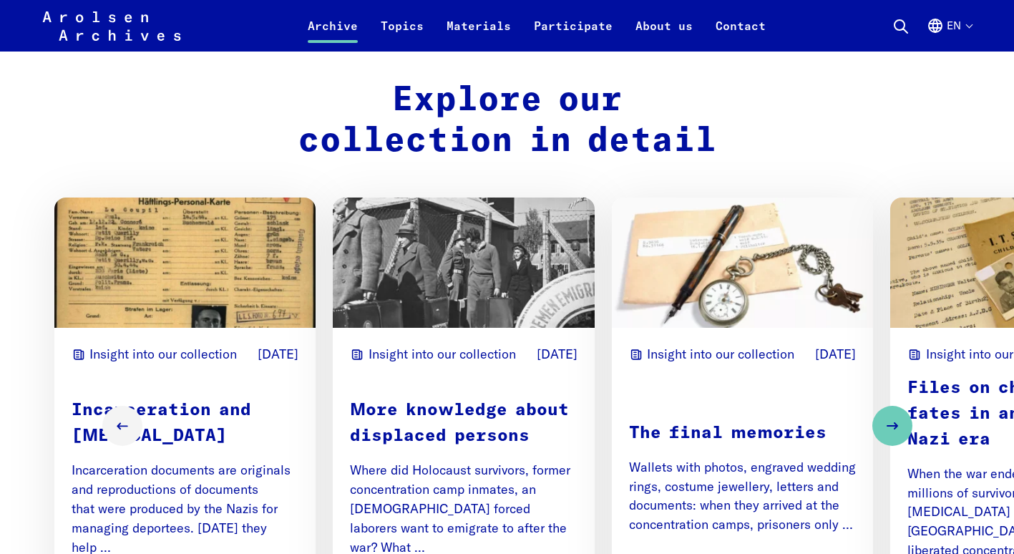
scroll to position [1698, 0]
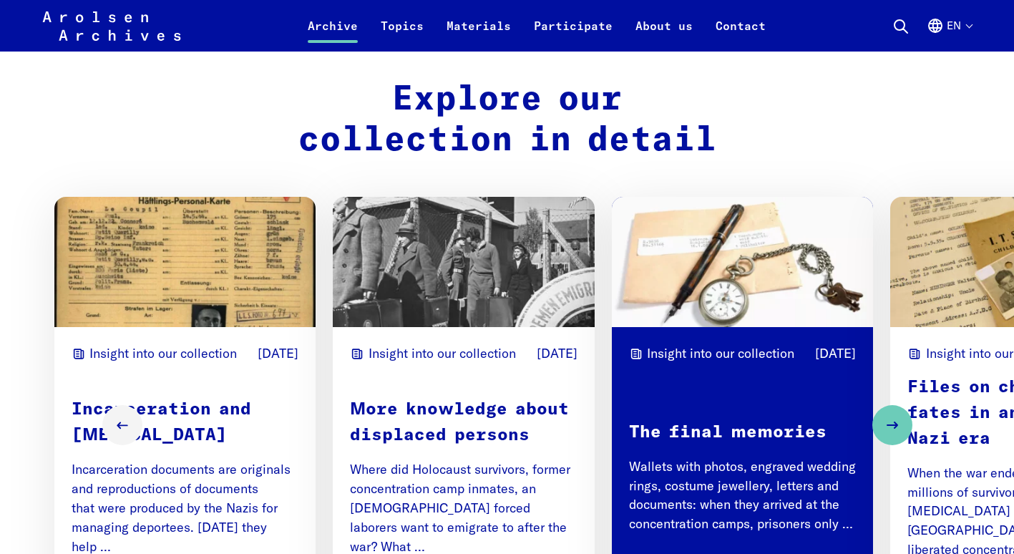
click at [747, 392] on div "The final memories Wallets with photos, engraved wedding rings, costume jewelle…" at bounding box center [742, 477] width 227 height 204
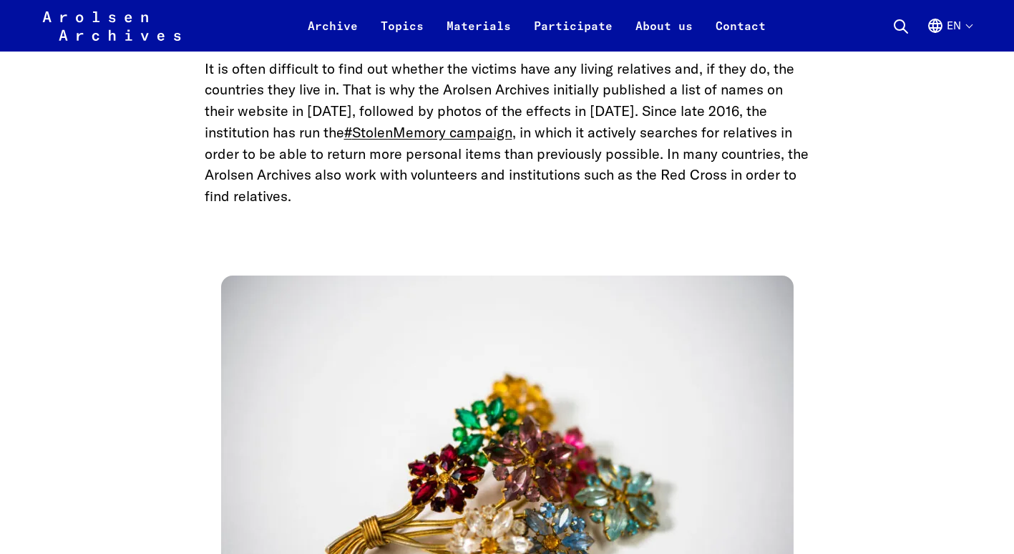
scroll to position [6913, 0]
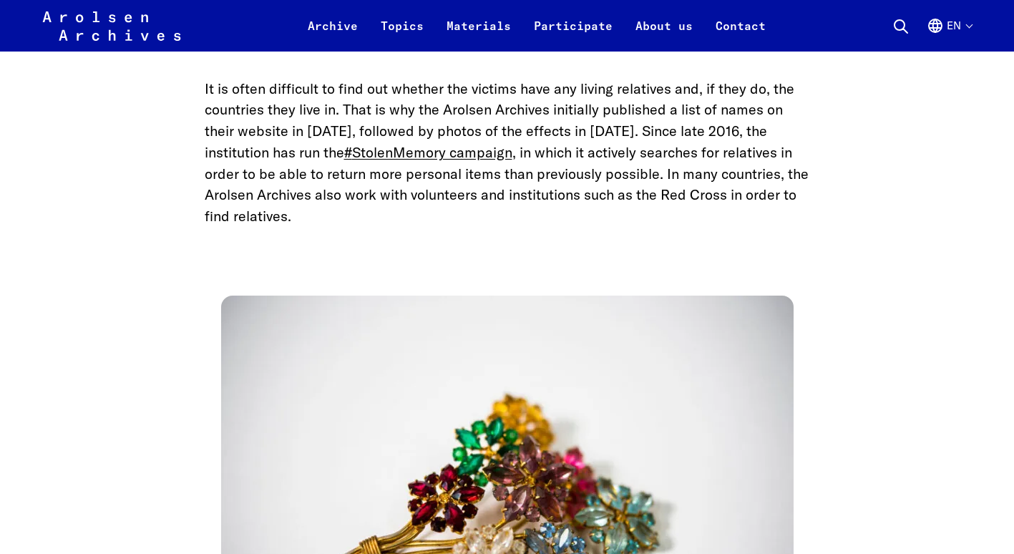
click at [574, 351] on img at bounding box center [507, 487] width 573 height 382
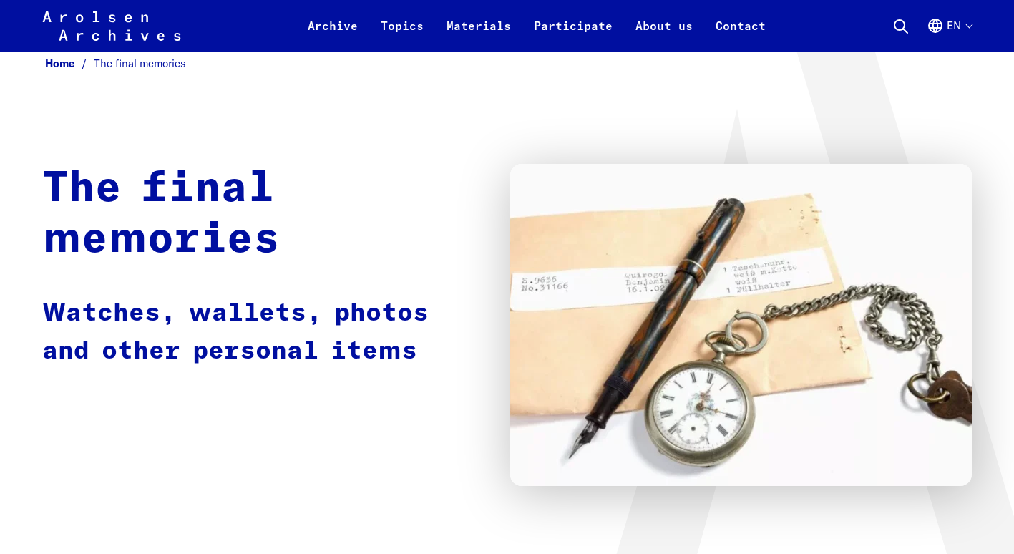
scroll to position [0, 0]
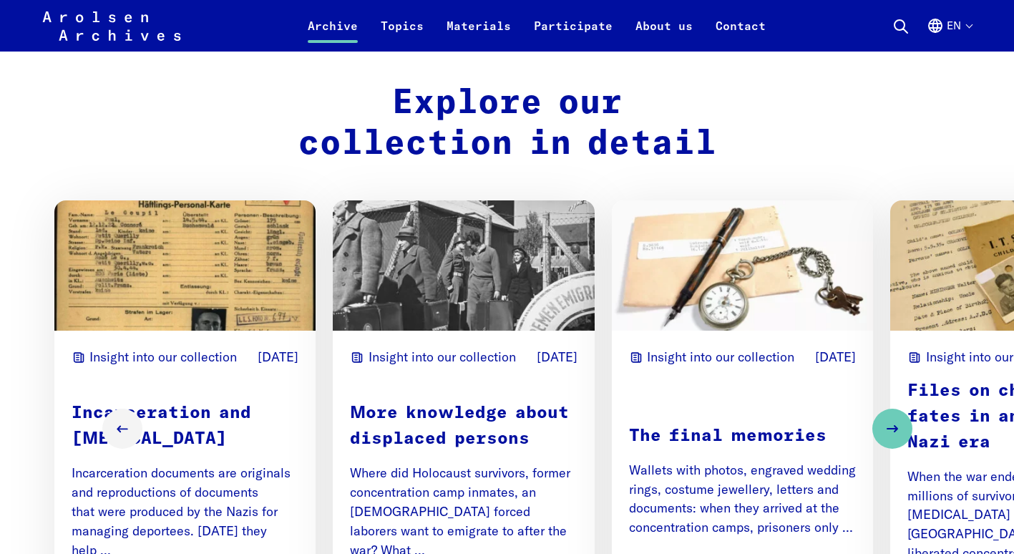
scroll to position [1698, 0]
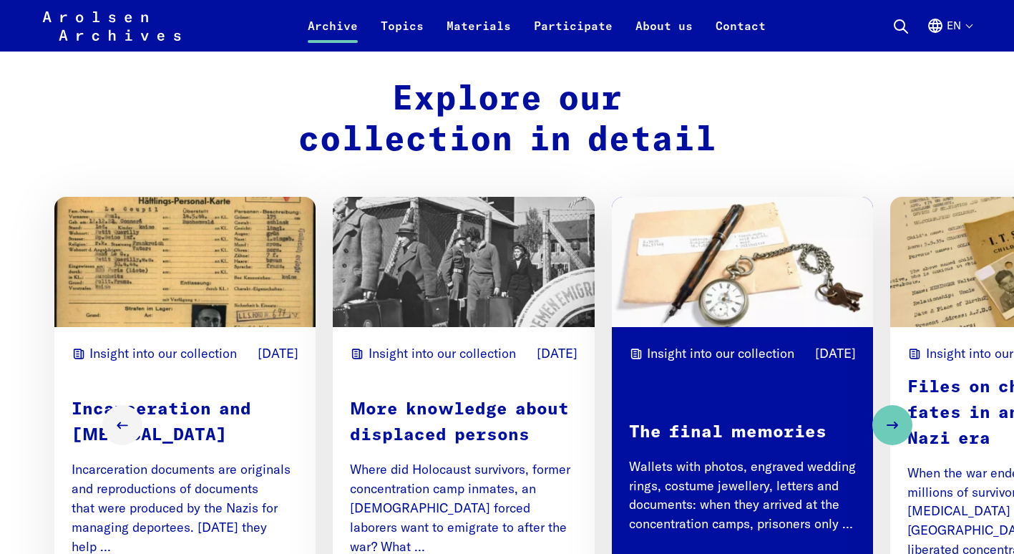
click at [734, 366] on div "Insight into our collection [DATE] The final memories Wallets with photos, engr…" at bounding box center [742, 482] width 227 height 277
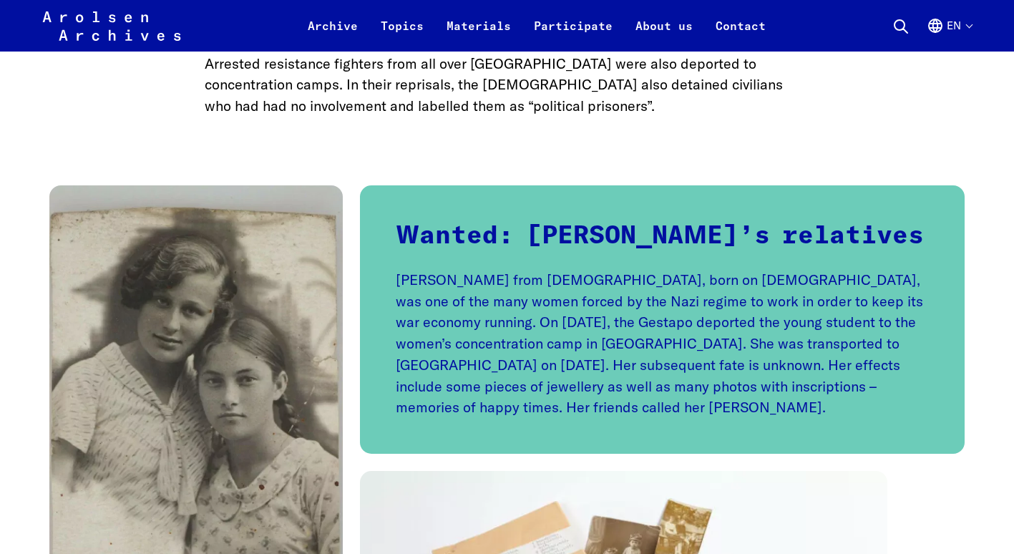
scroll to position [2817, 0]
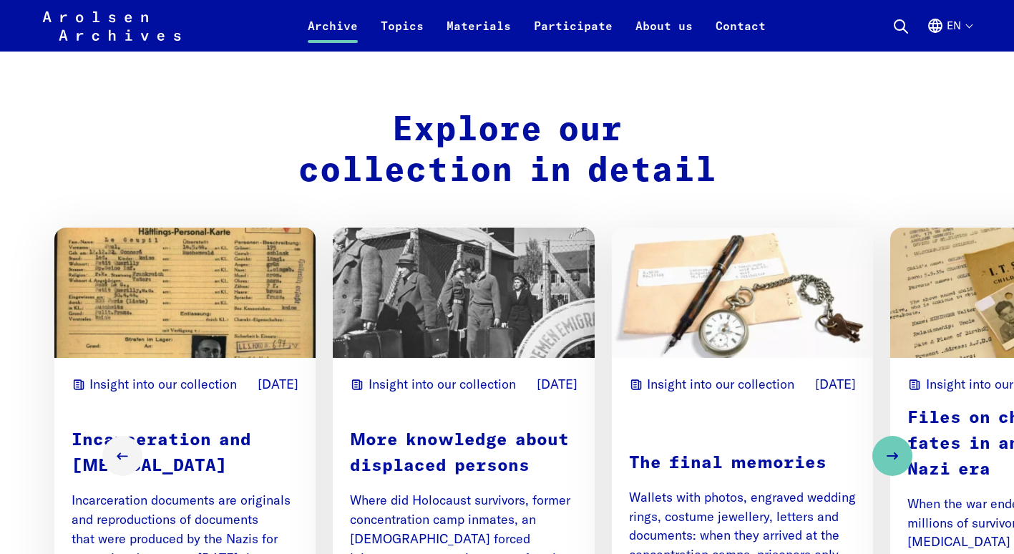
scroll to position [1698, 0]
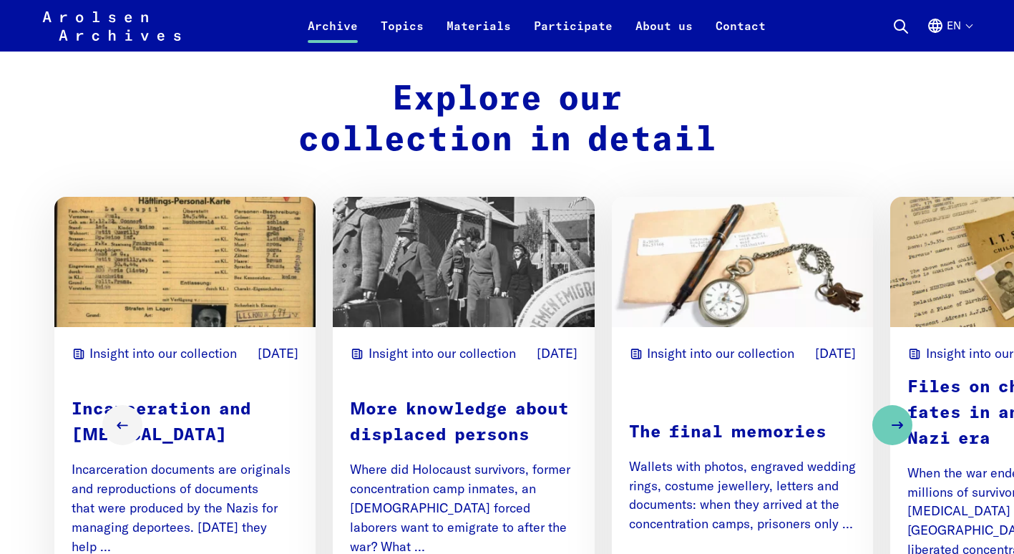
click at [900, 422] on use "Next slide" at bounding box center [898, 425] width 10 height 6
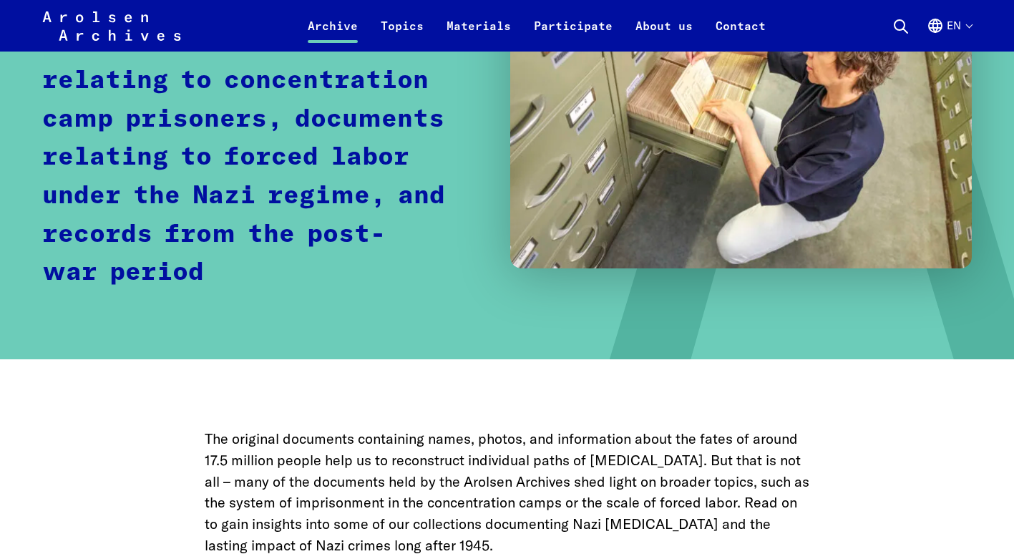
scroll to position [0, 0]
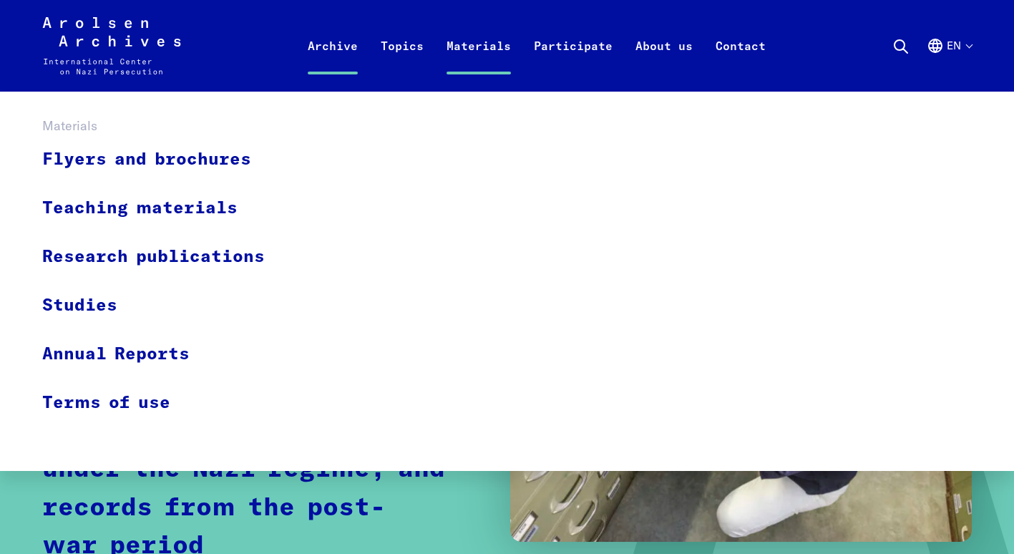
click at [477, 49] on link "Materials" at bounding box center [478, 62] width 87 height 57
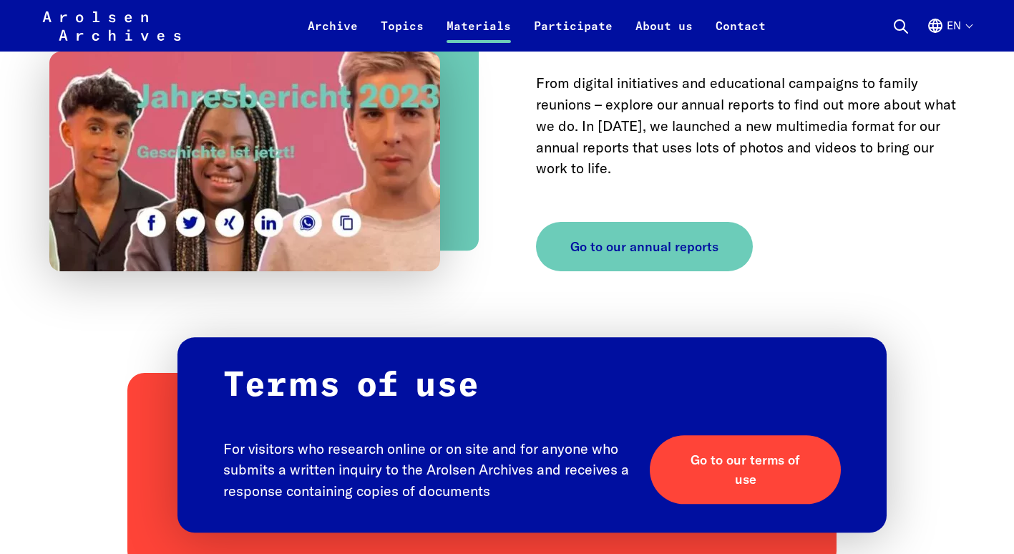
scroll to position [1759, 0]
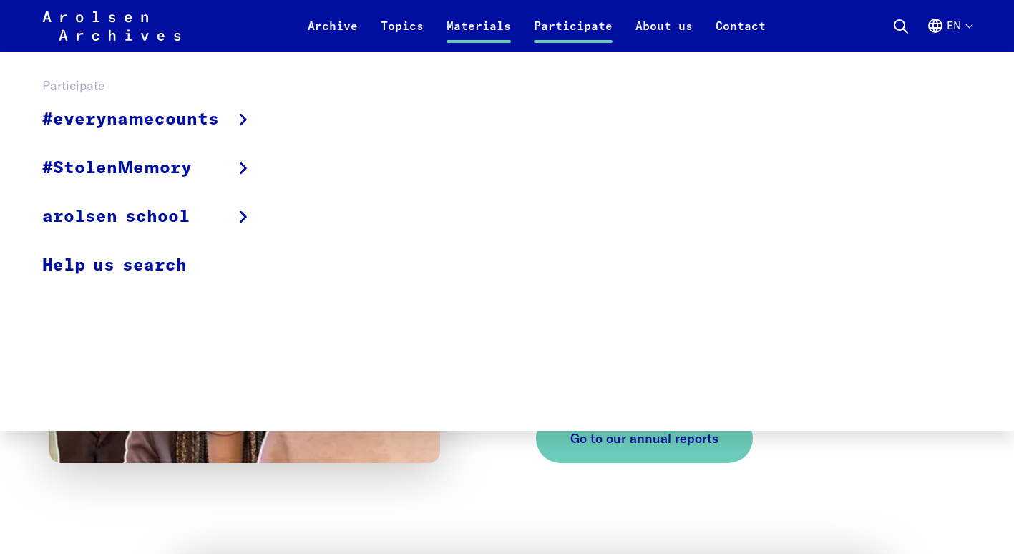
click at [582, 26] on link "Participate" at bounding box center [574, 34] width 102 height 34
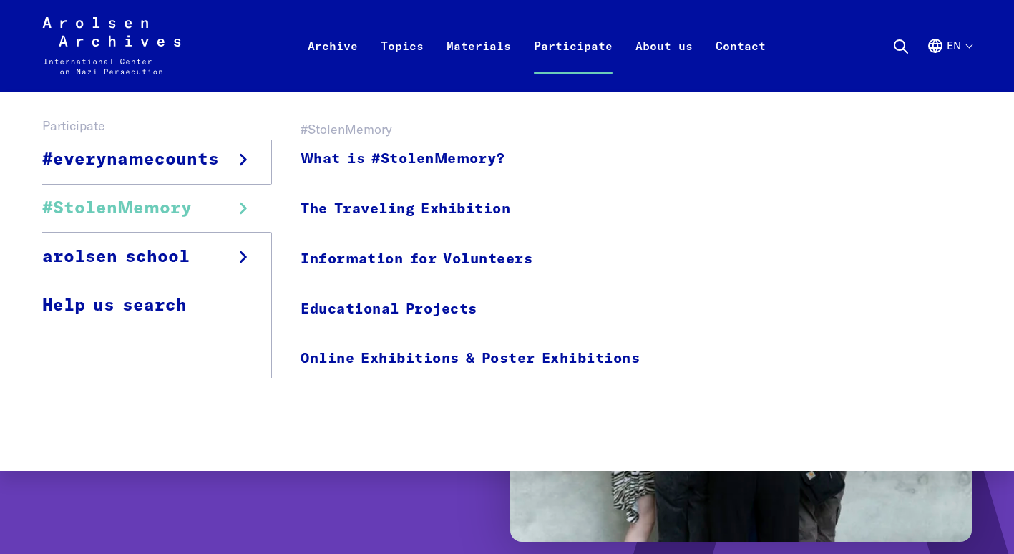
click at [236, 205] on icon "Participate" at bounding box center [243, 208] width 20 height 20
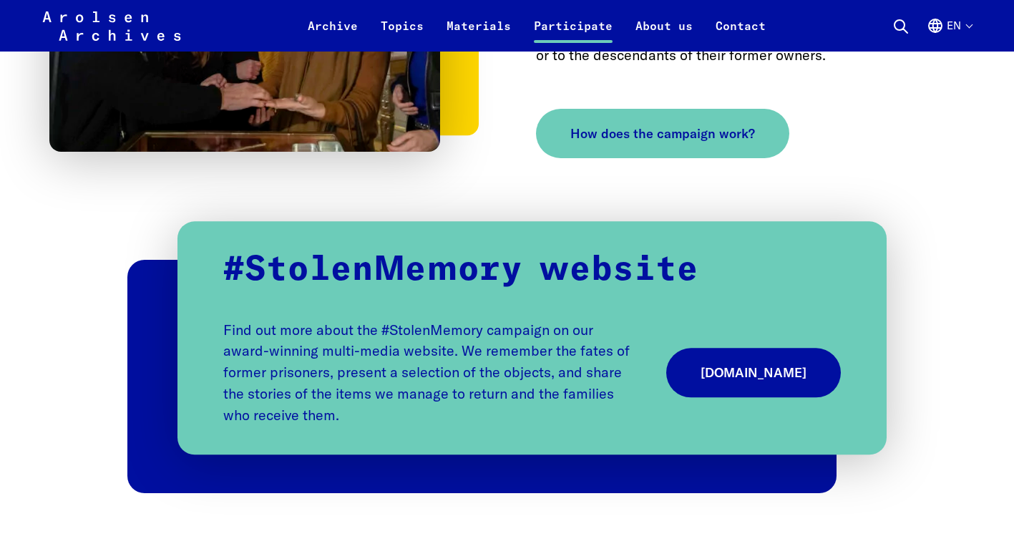
scroll to position [1011, 0]
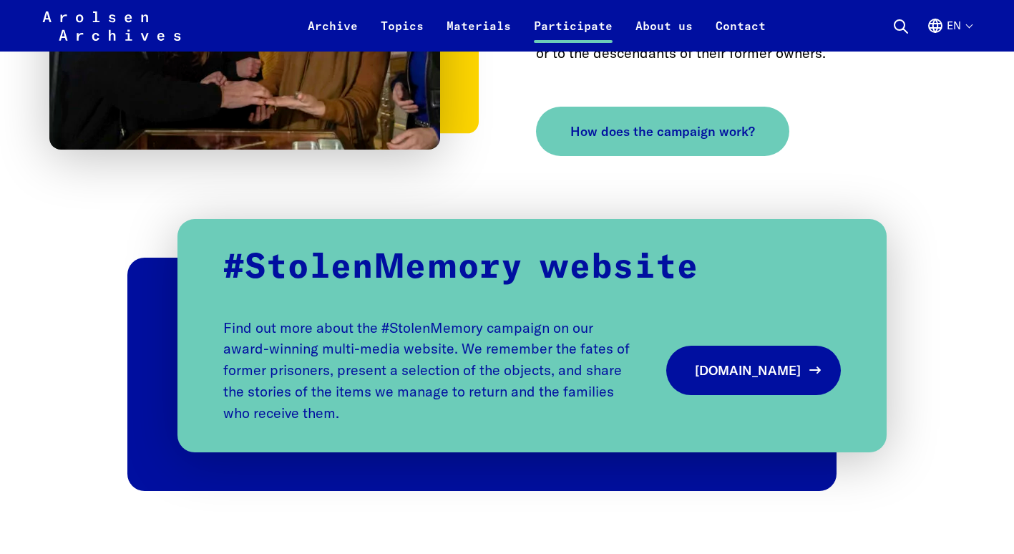
click at [715, 366] on span "[DOMAIN_NAME]" at bounding box center [748, 370] width 106 height 19
